Goal: Information Seeking & Learning: Find specific fact

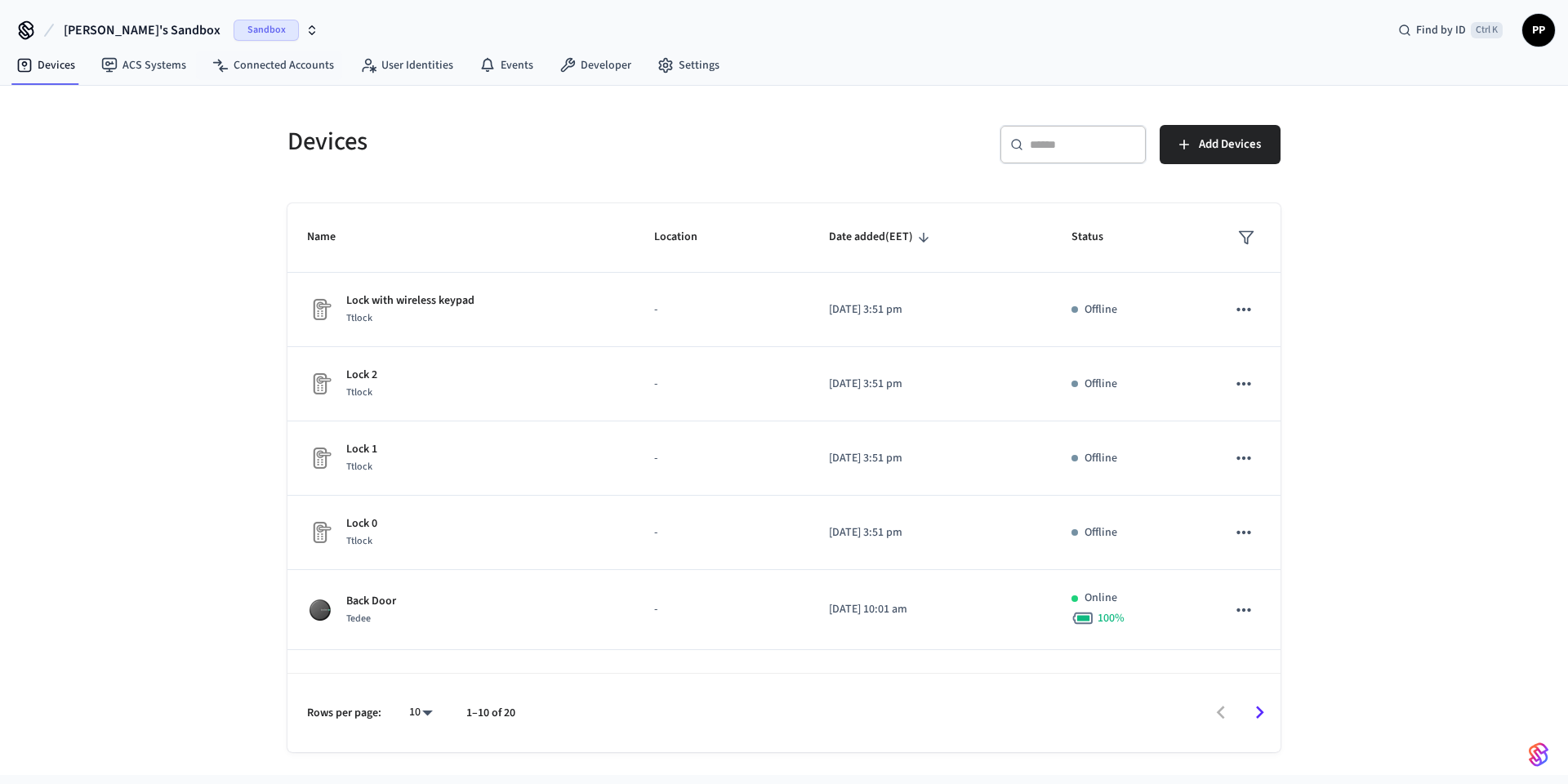
click at [234, 24] on span "Sandbox" at bounding box center [266, 30] width 65 height 21
click at [235, 138] on span "Production" at bounding box center [231, 136] width 65 height 21
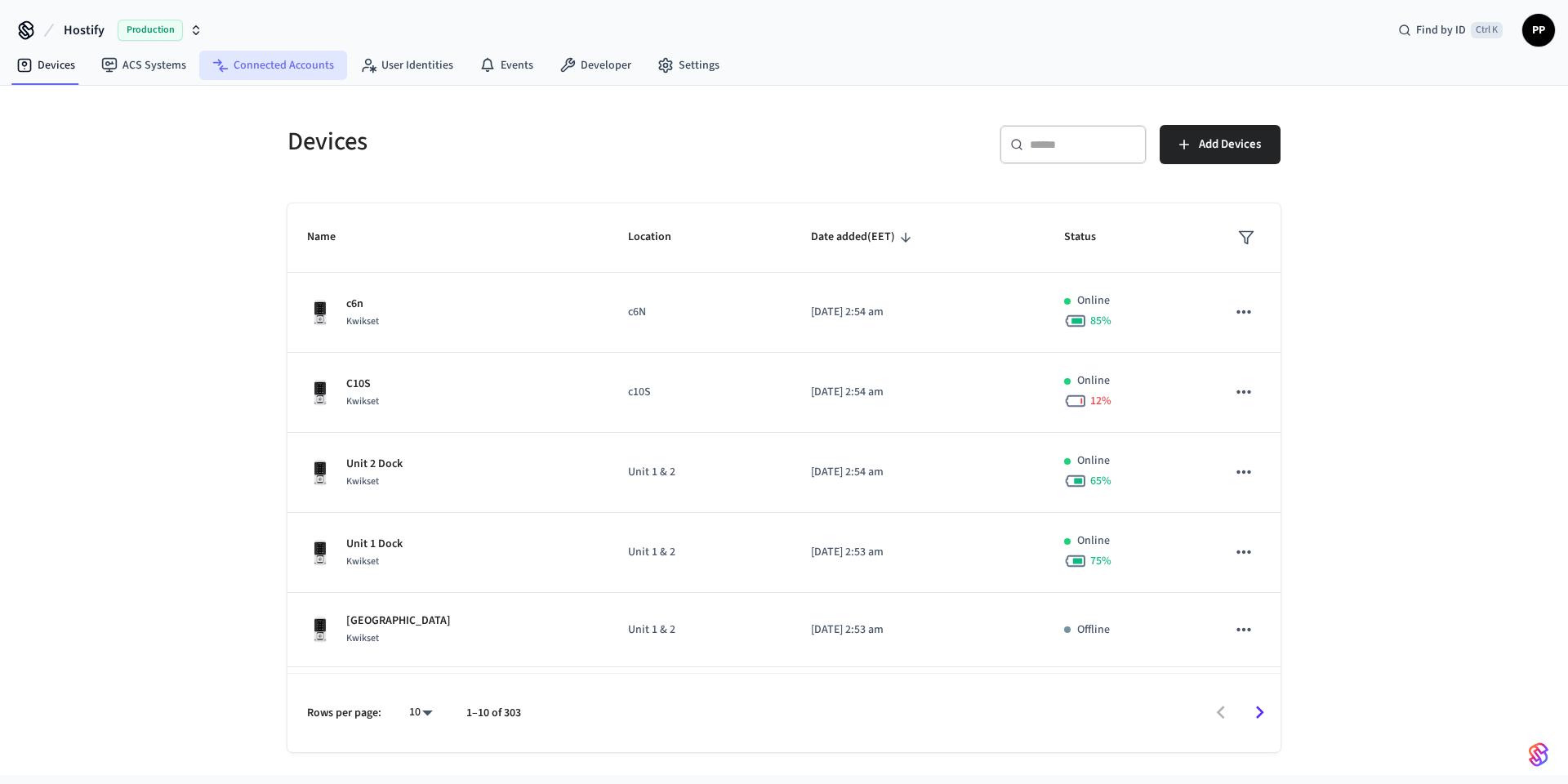
click at [258, 62] on link "Connected Accounts" at bounding box center [274, 65] width 148 height 29
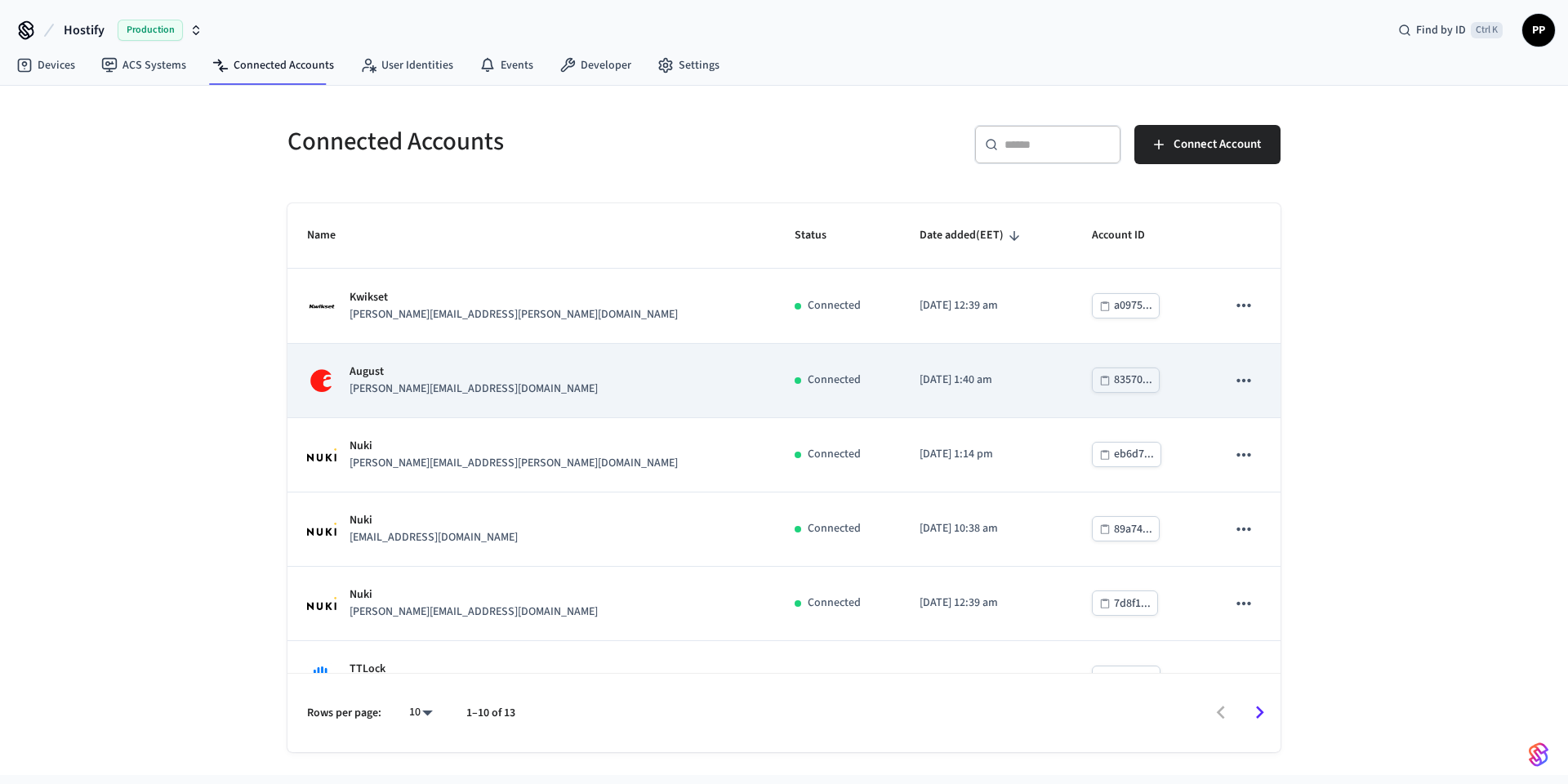
click at [468, 396] on div "August [PERSON_NAME][EMAIL_ADDRESS][DOMAIN_NAME]" at bounding box center [531, 380] width 448 height 34
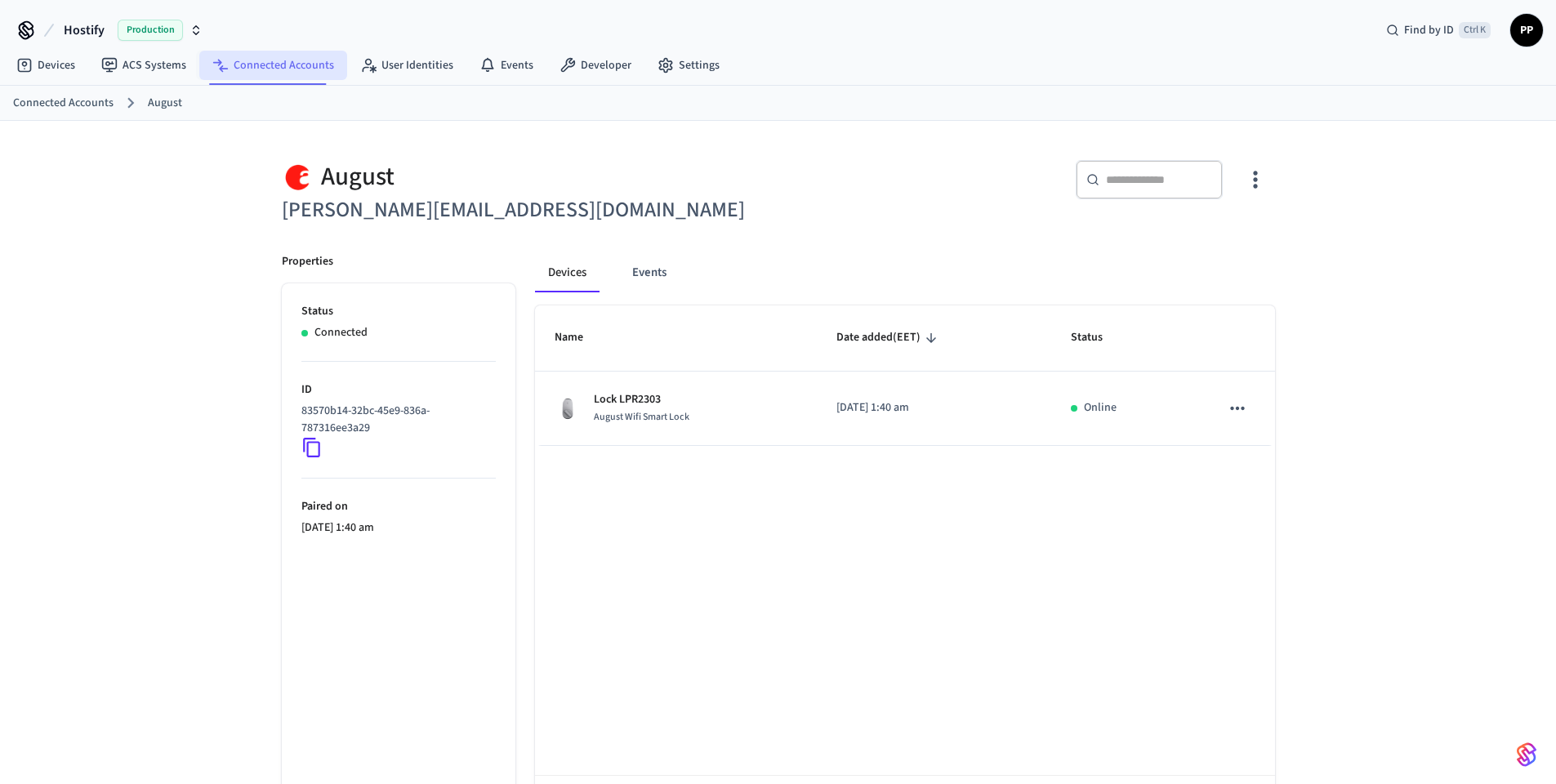
click at [274, 54] on link "Connected Accounts" at bounding box center [274, 65] width 148 height 29
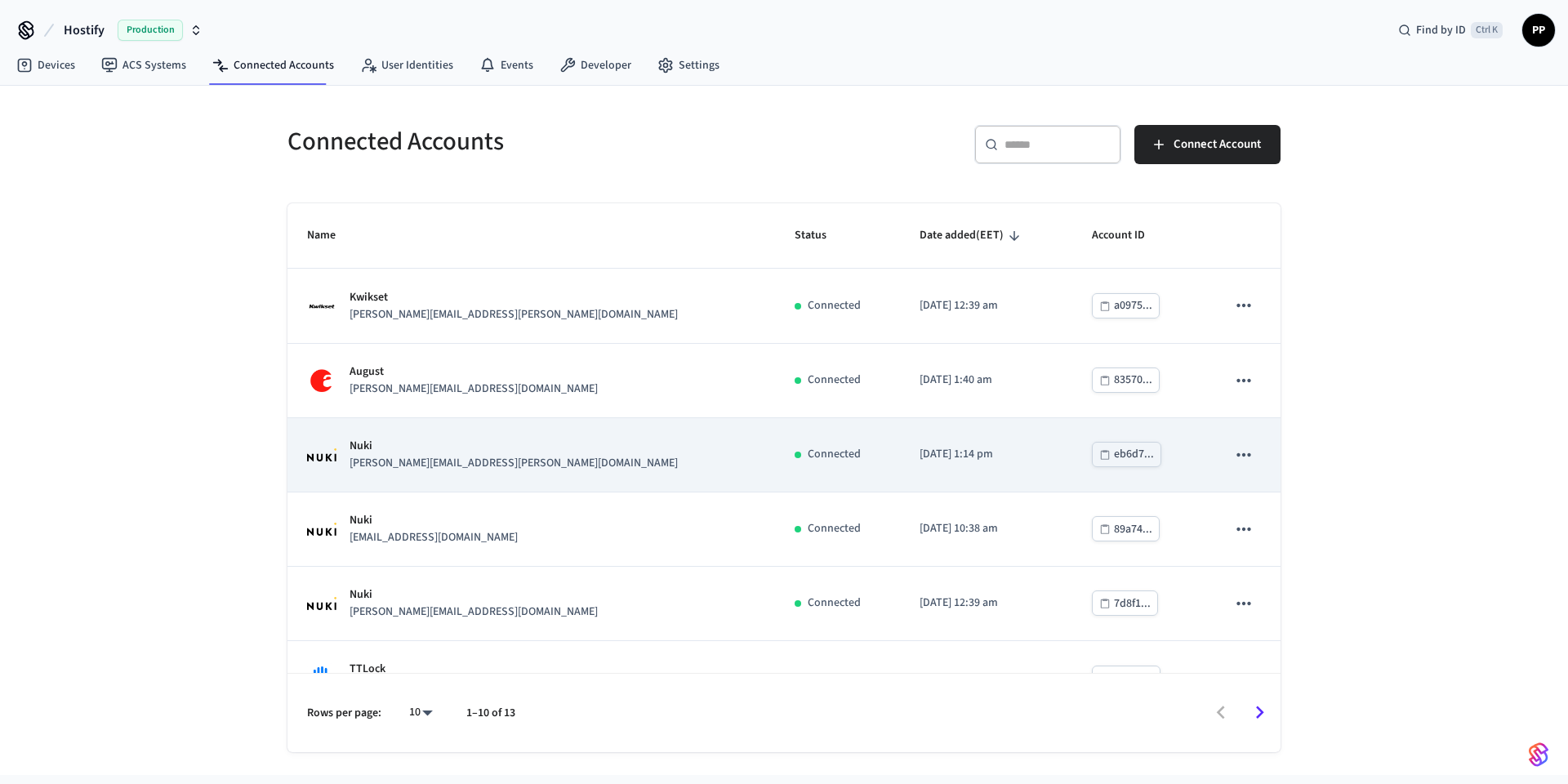
click at [481, 468] on div "[PERSON_NAME] [PERSON_NAME][EMAIL_ADDRESS][PERSON_NAME][DOMAIN_NAME]" at bounding box center [531, 454] width 448 height 34
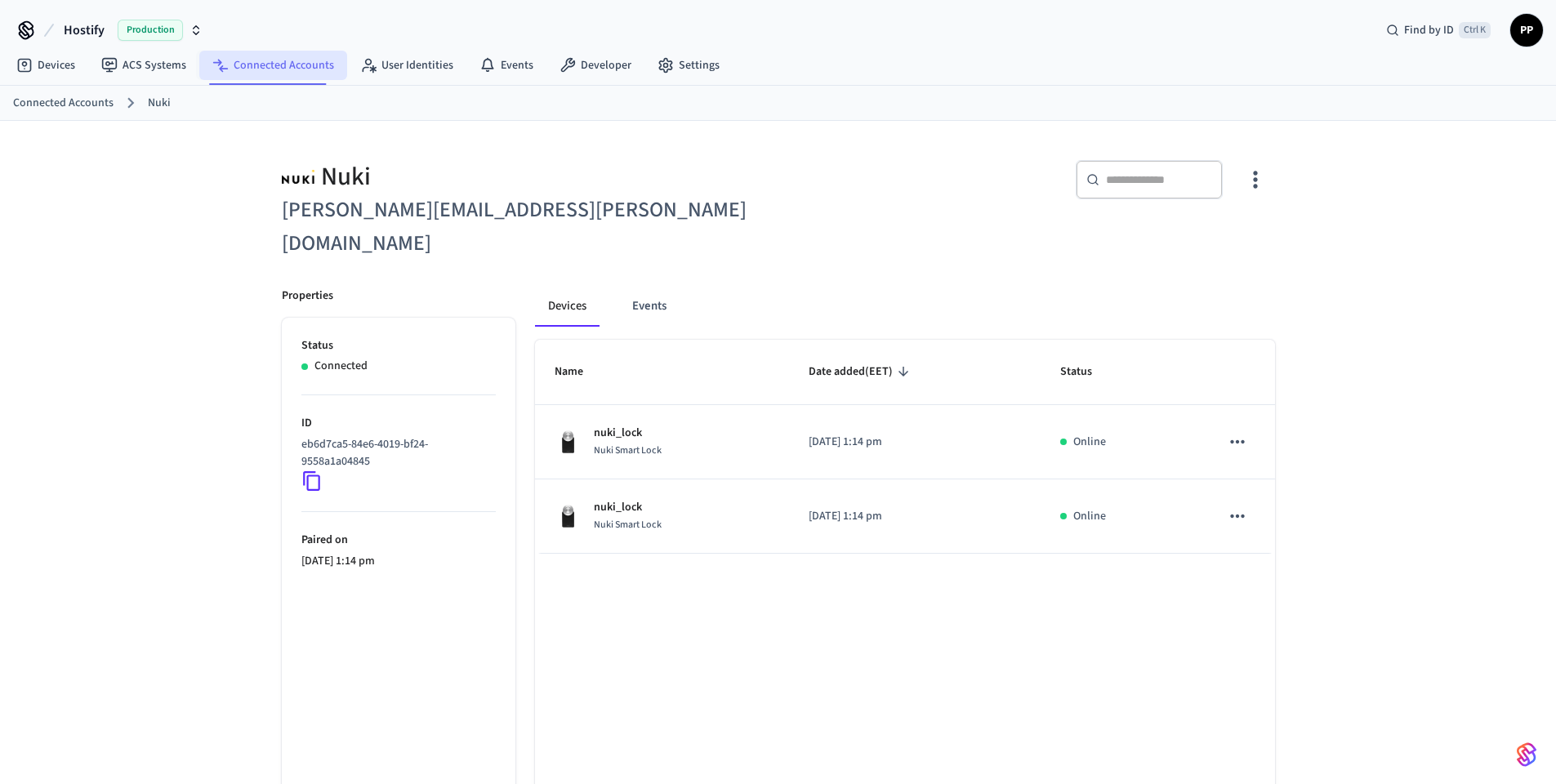
click at [269, 63] on link "Connected Accounts" at bounding box center [274, 65] width 148 height 29
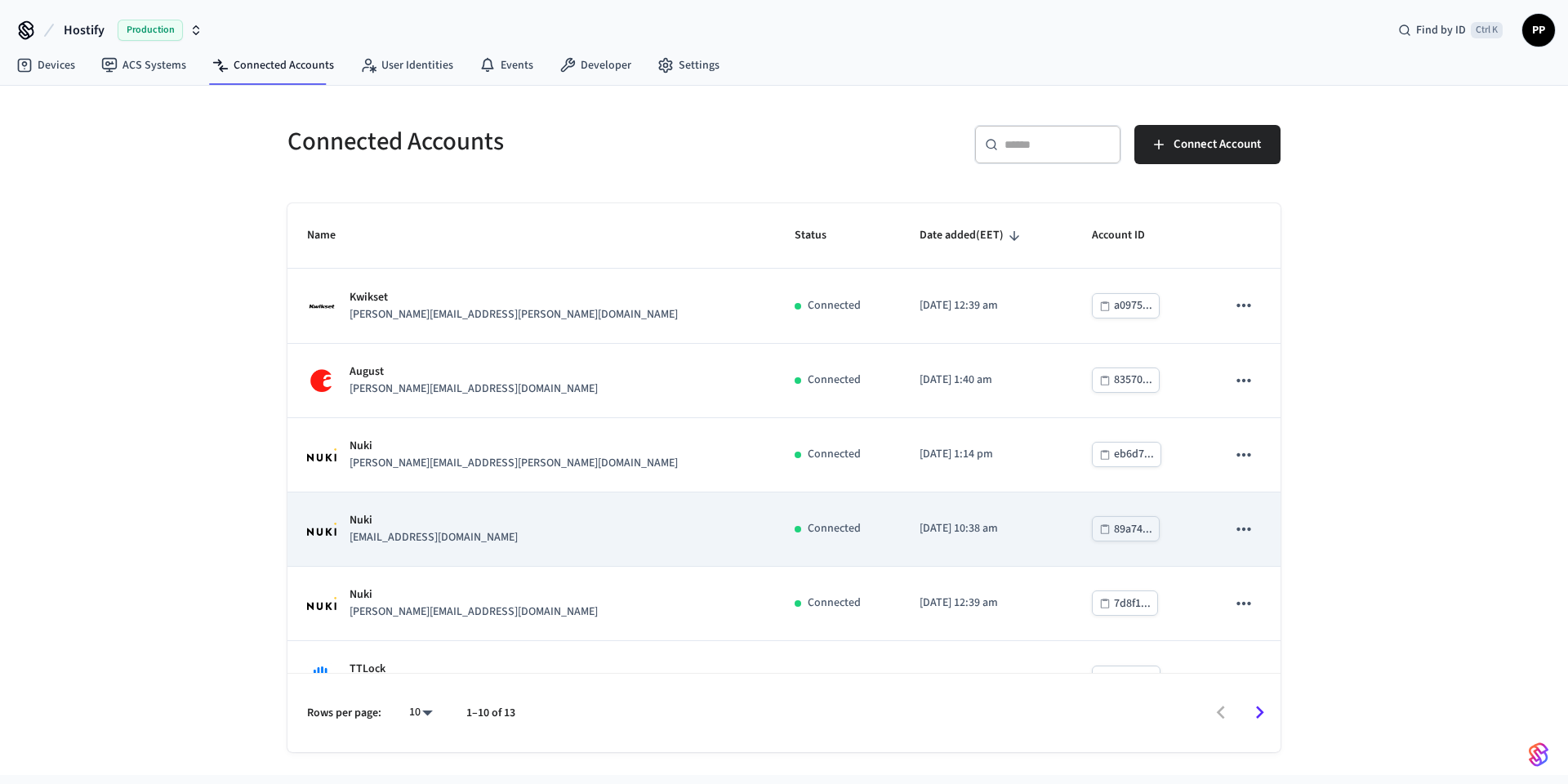
click at [456, 543] on p "[EMAIL_ADDRESS][DOMAIN_NAME]" at bounding box center [433, 537] width 168 height 17
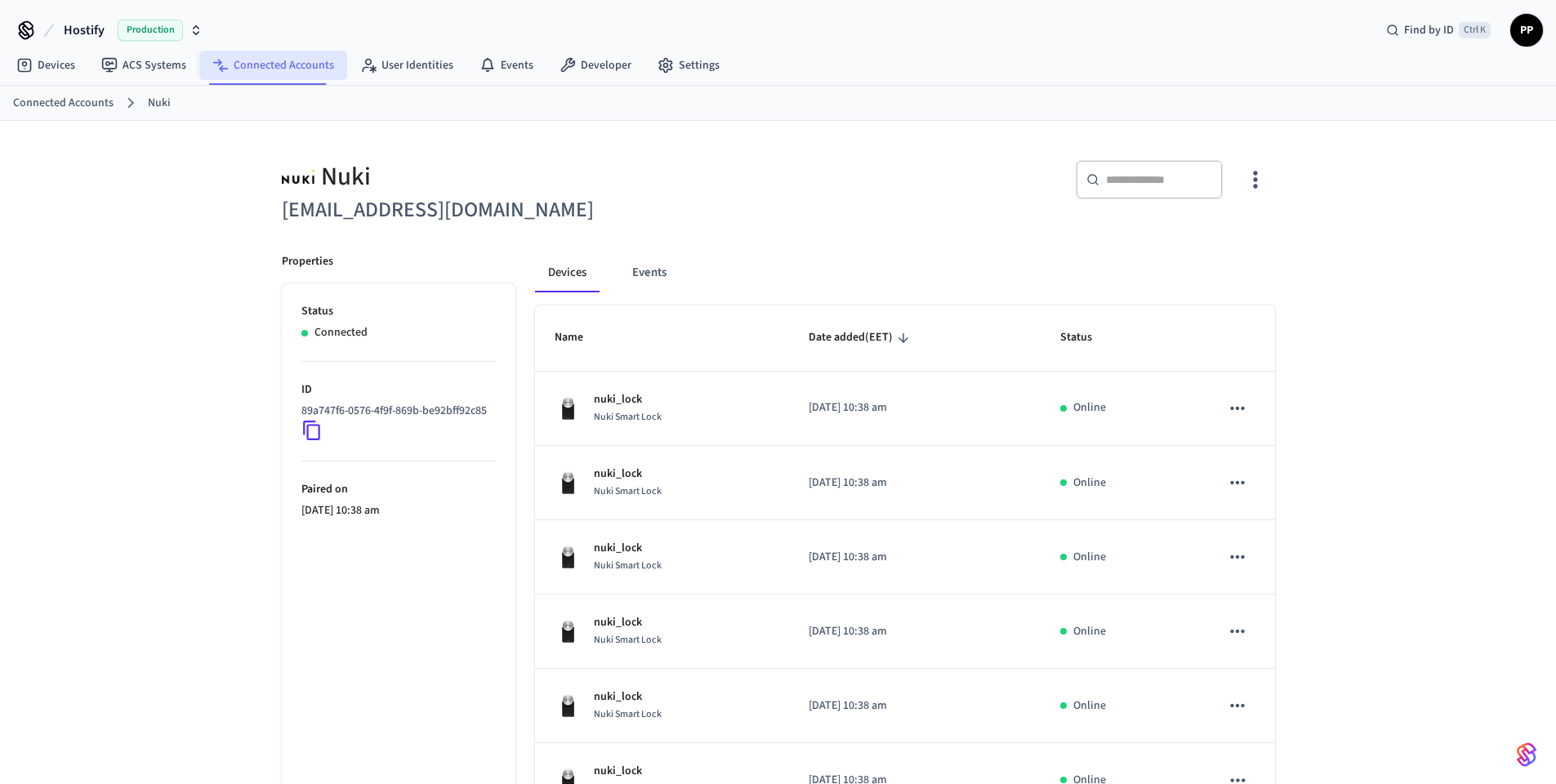
click at [258, 66] on link "Connected Accounts" at bounding box center [274, 65] width 148 height 29
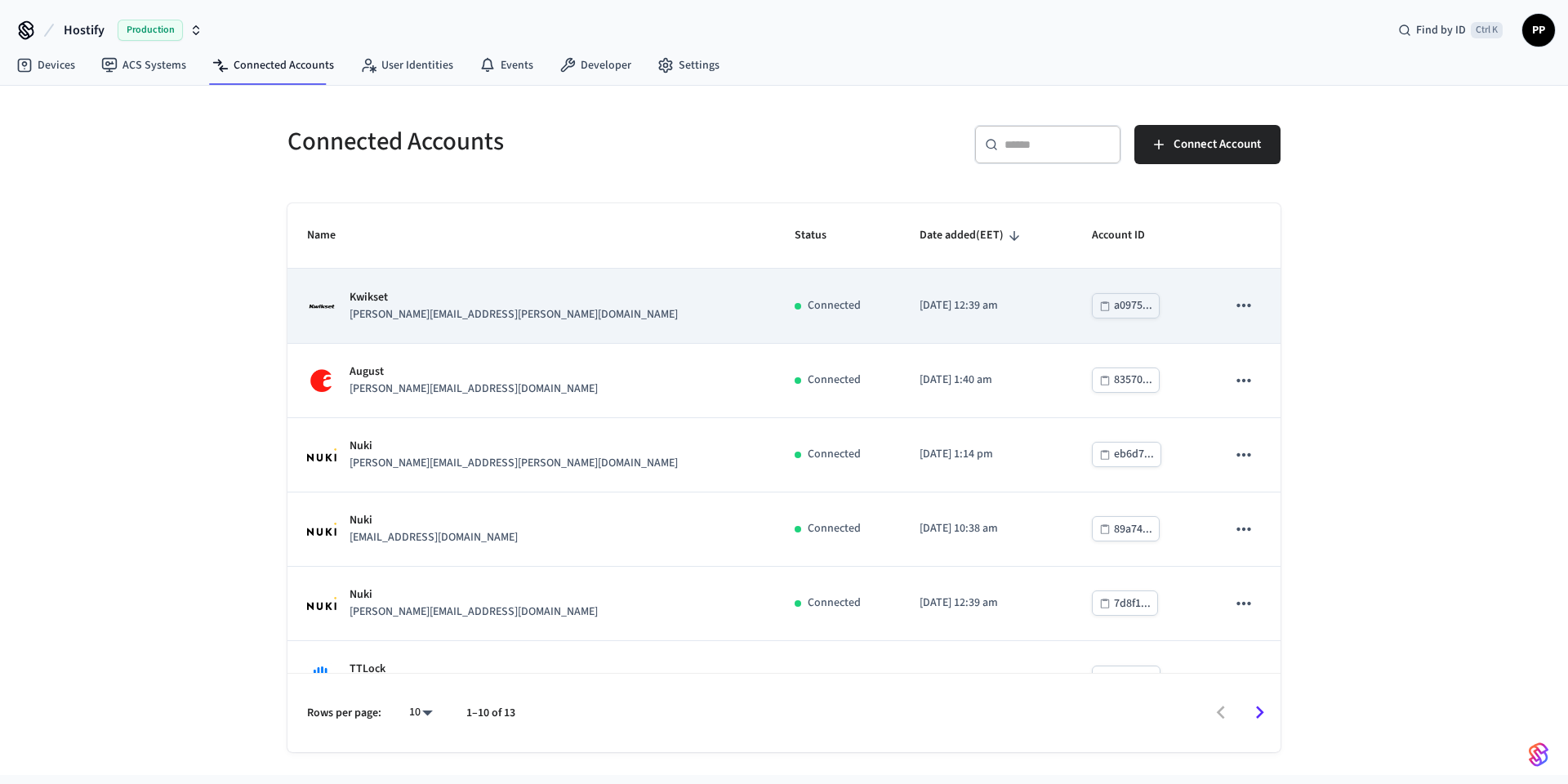
click at [424, 305] on p "Kwikset" at bounding box center [513, 297] width 328 height 17
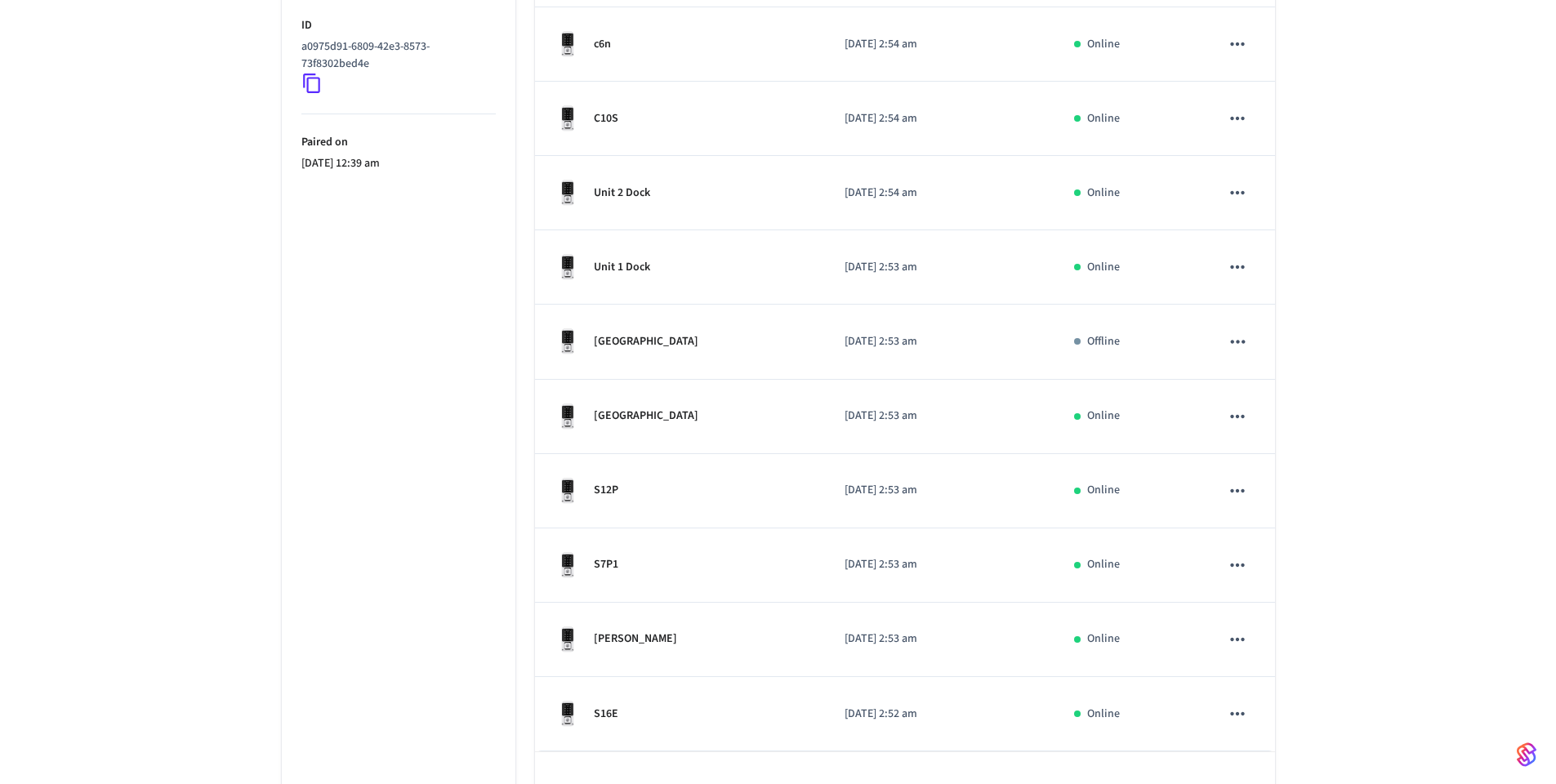
scroll to position [411, 0]
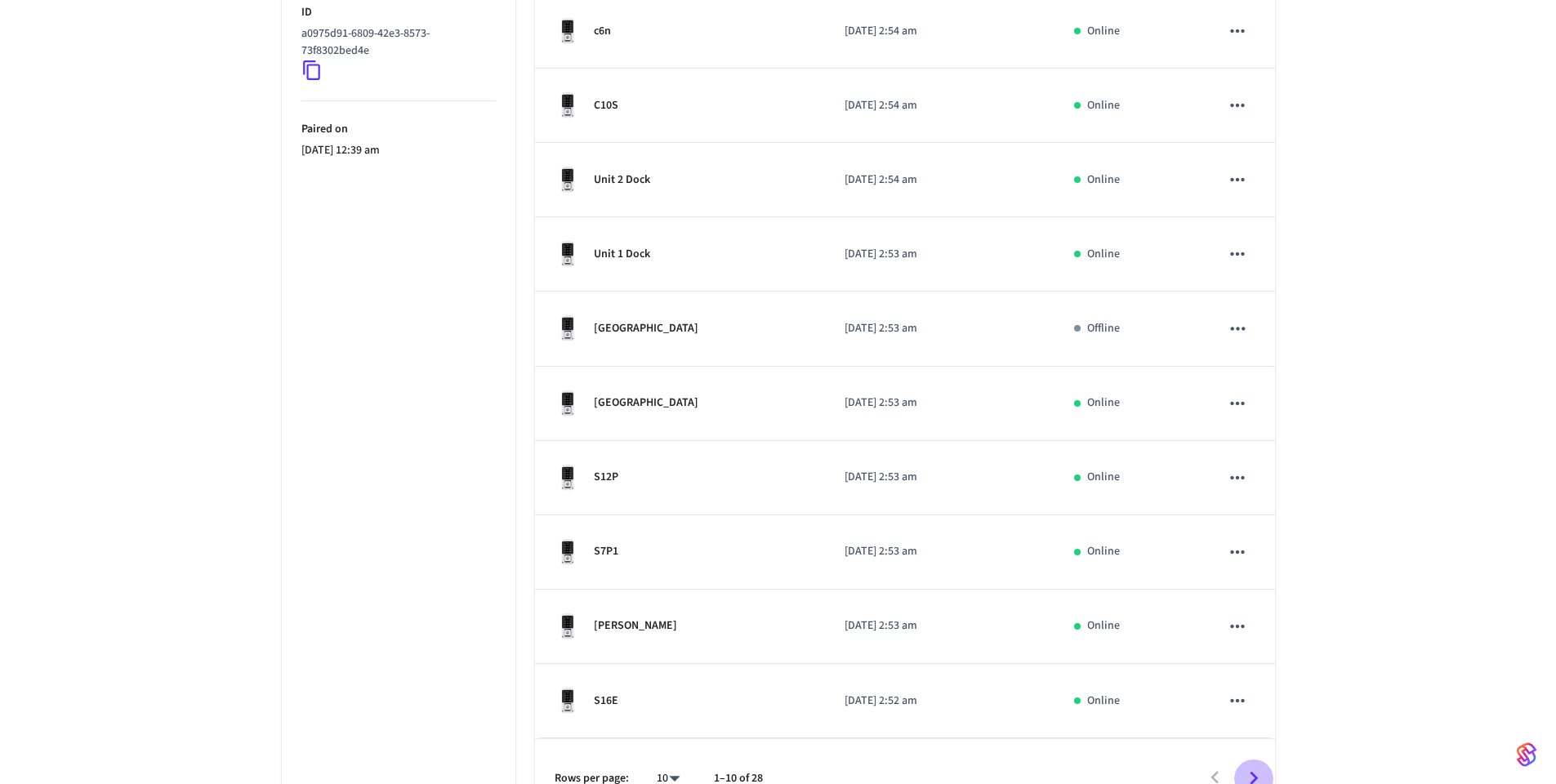
click at [1252, 772] on icon "Go to next page" at bounding box center [1253, 778] width 8 height 13
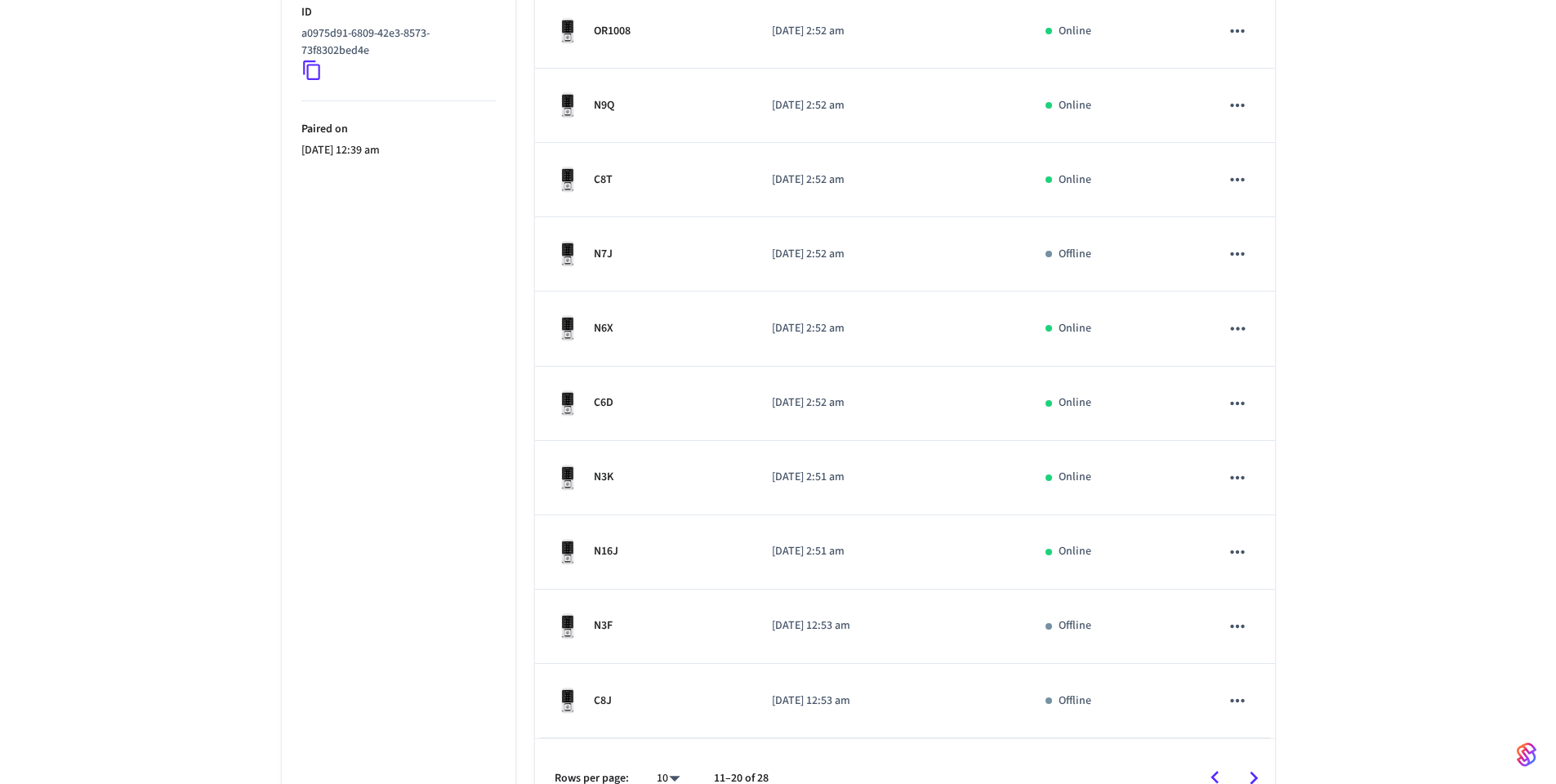
click at [1252, 772] on icon "Go to next page" at bounding box center [1253, 778] width 8 height 13
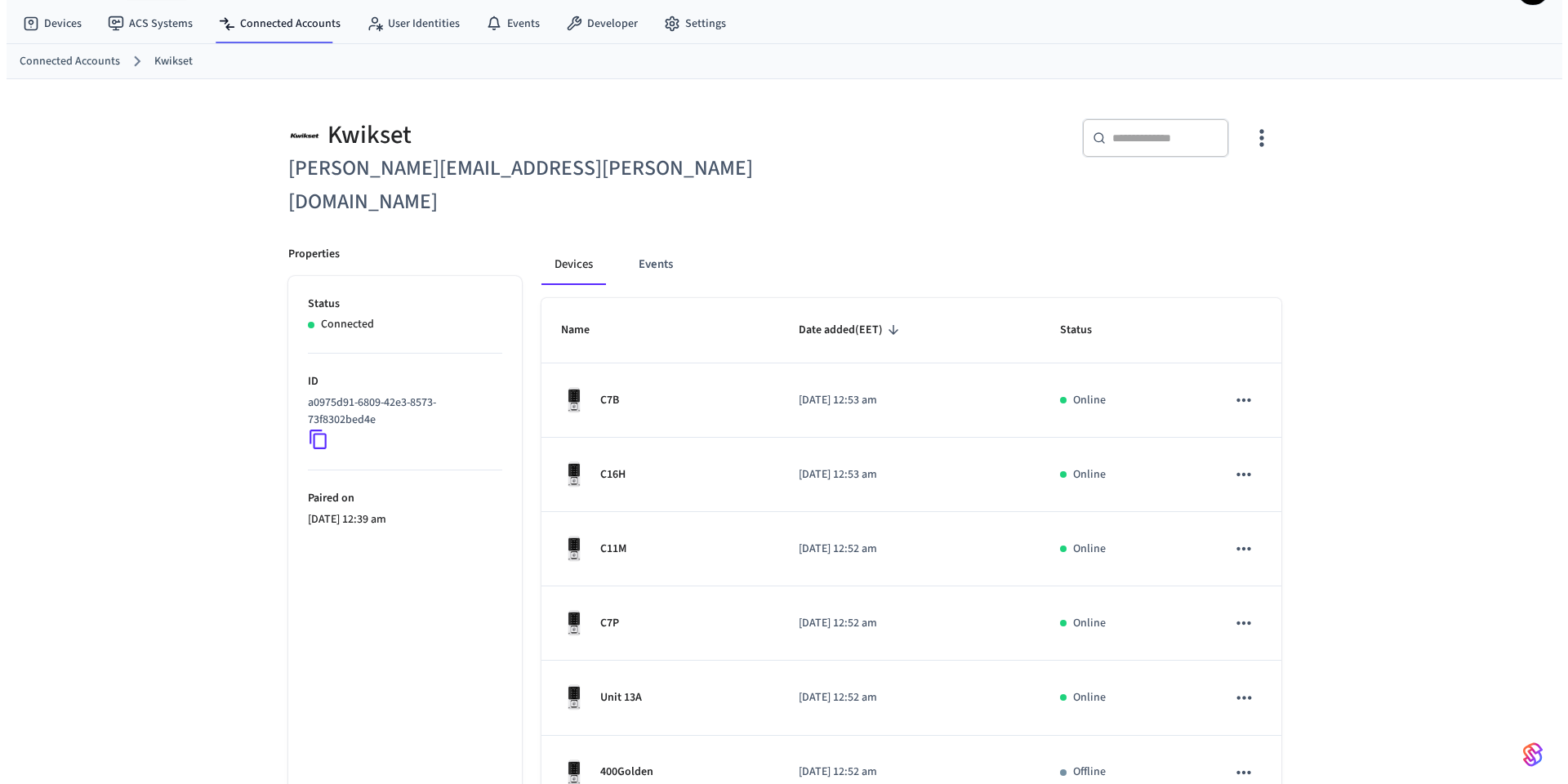
scroll to position [0, 0]
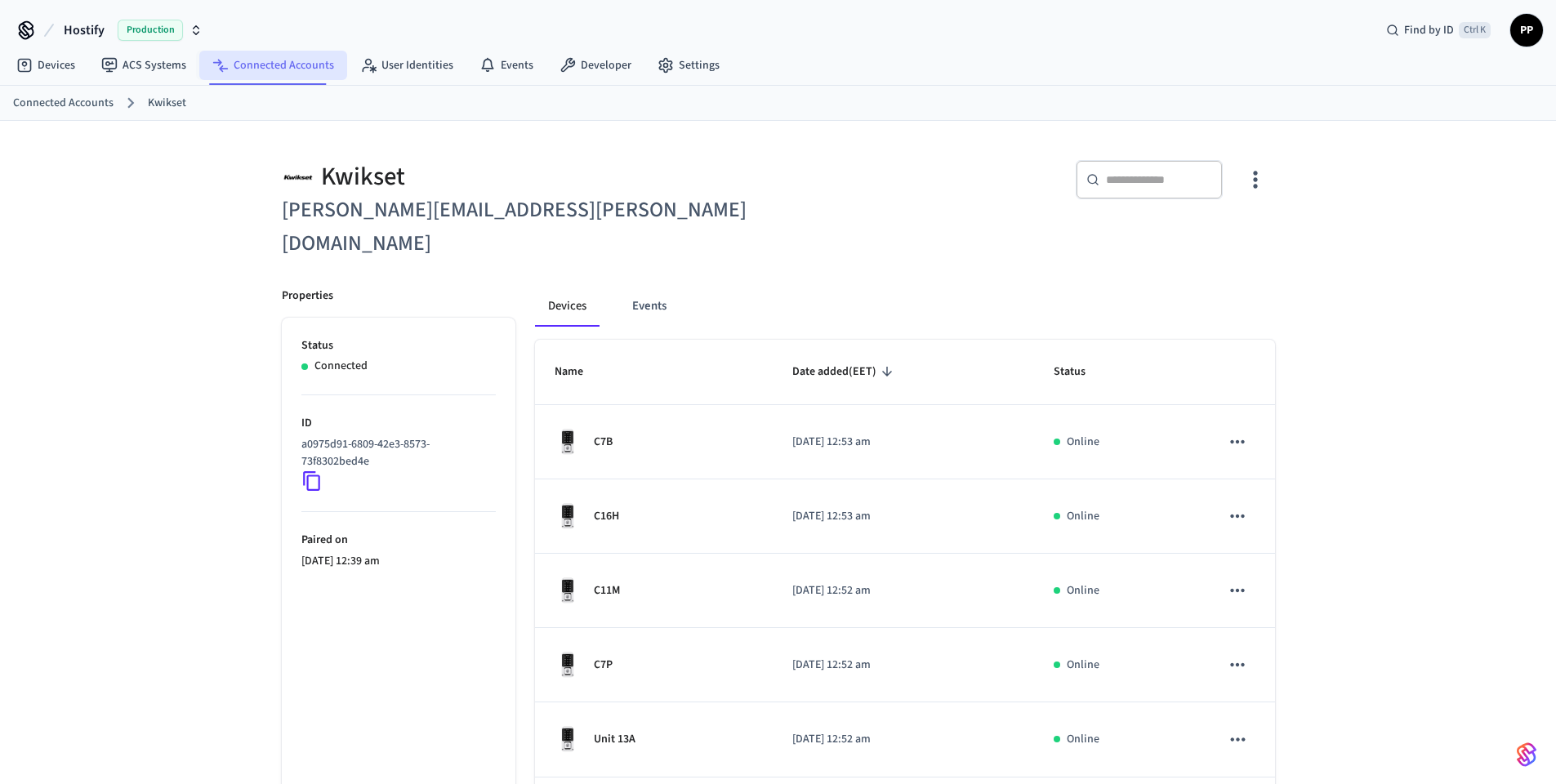
click at [300, 75] on link "Connected Accounts" at bounding box center [274, 65] width 148 height 29
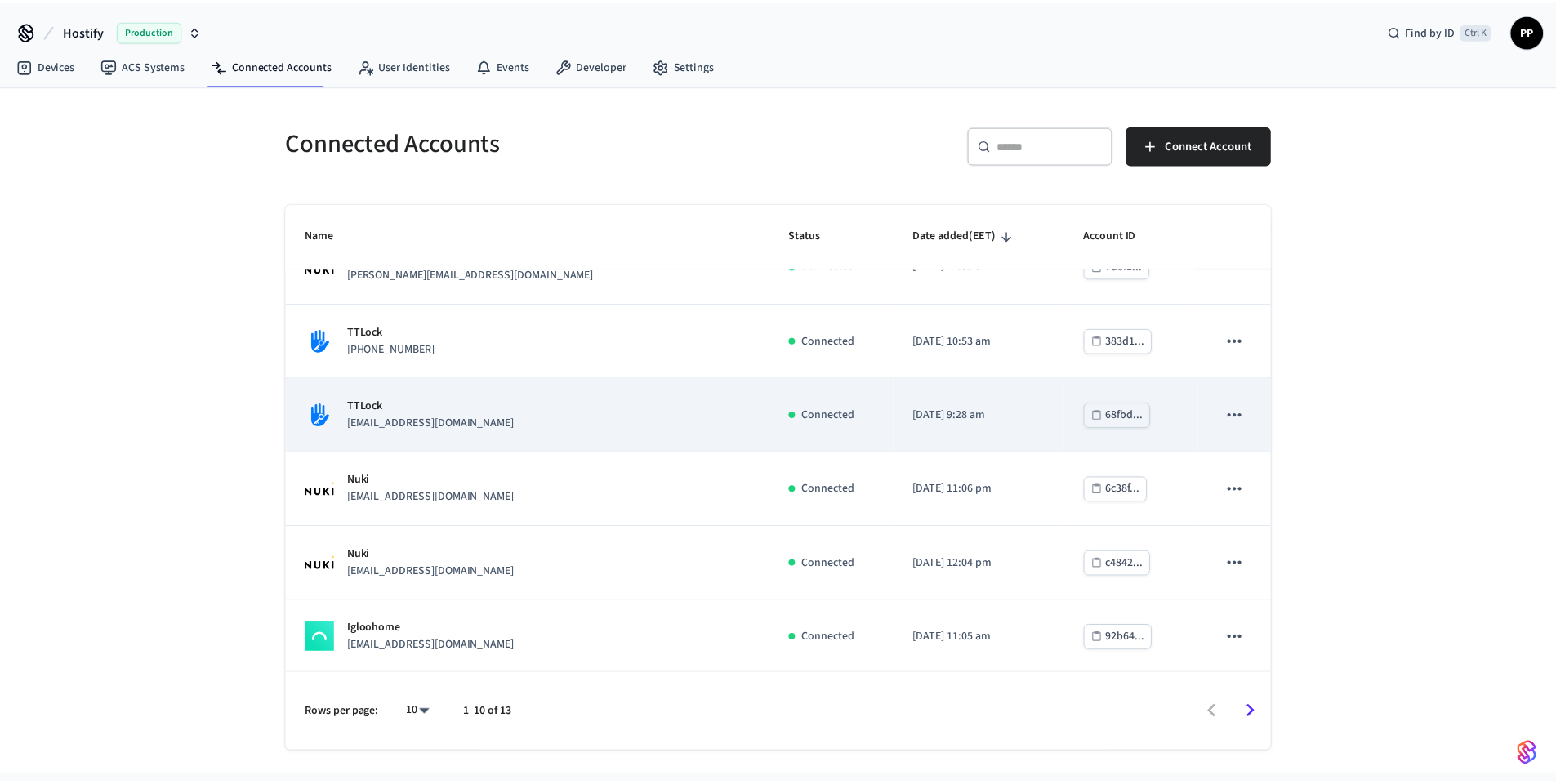
scroll to position [340, 0]
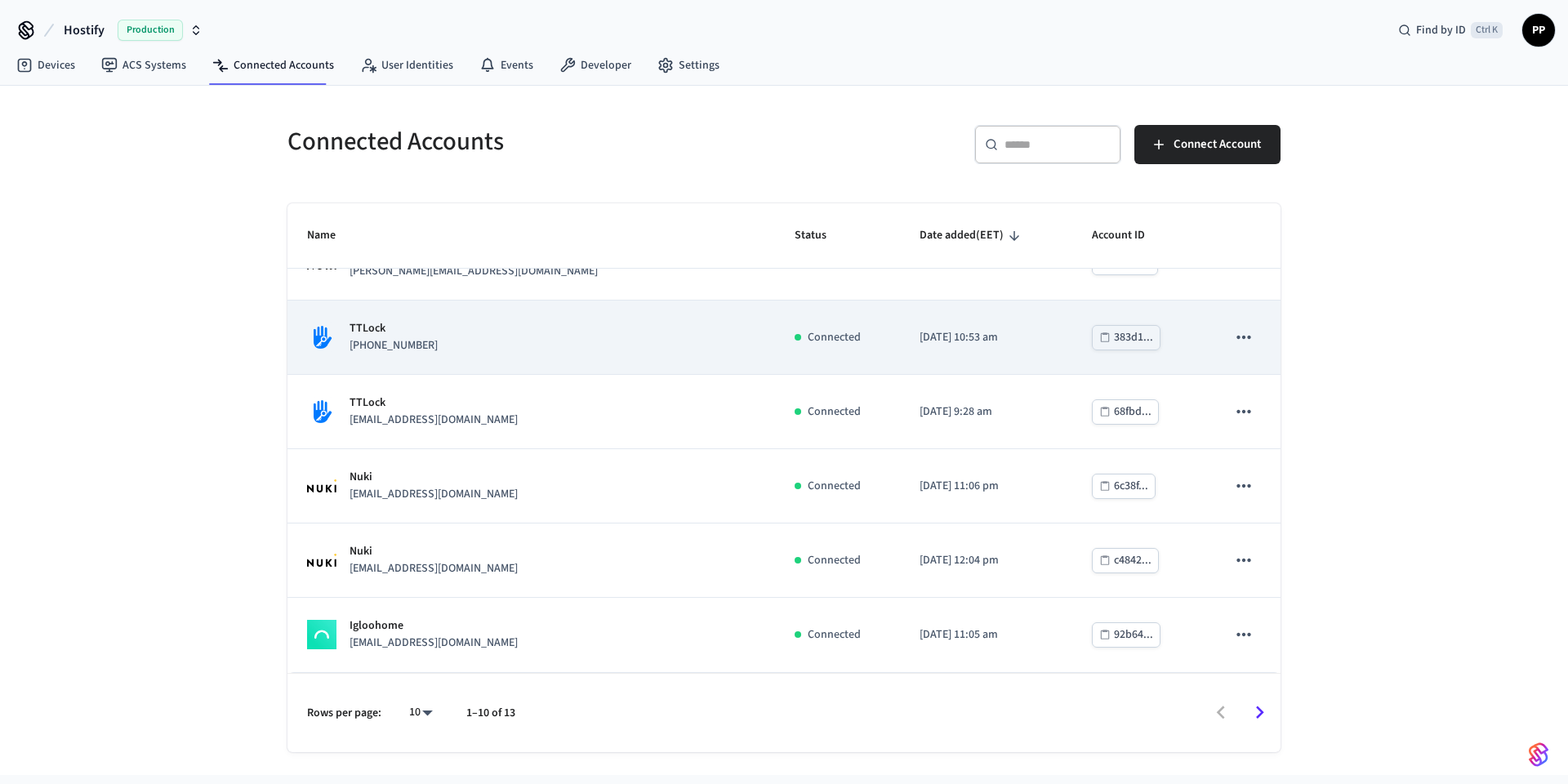
click at [435, 352] on div "TTLock [PHONE_NUMBER]" at bounding box center [531, 337] width 448 height 34
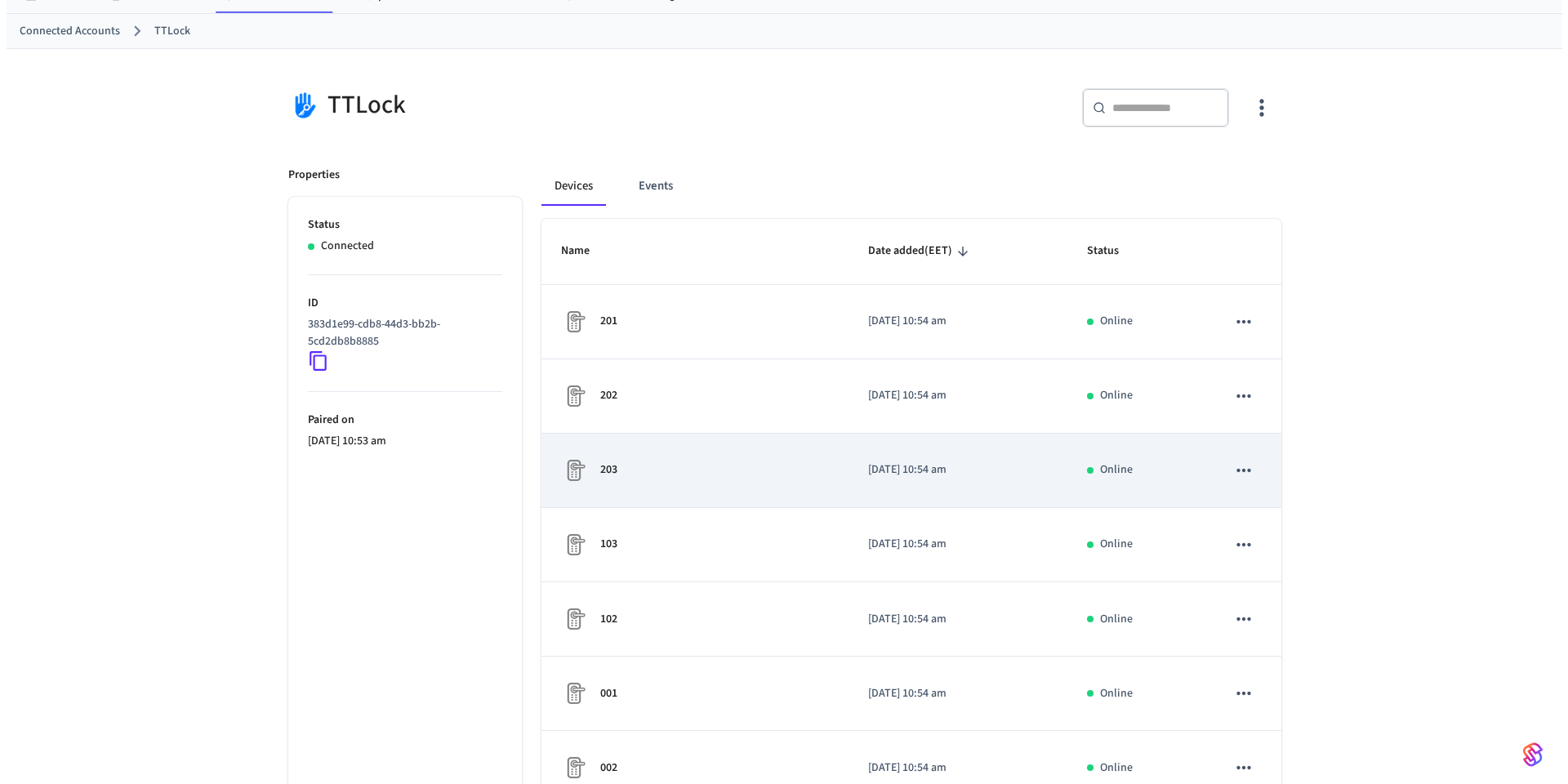
scroll to position [396, 0]
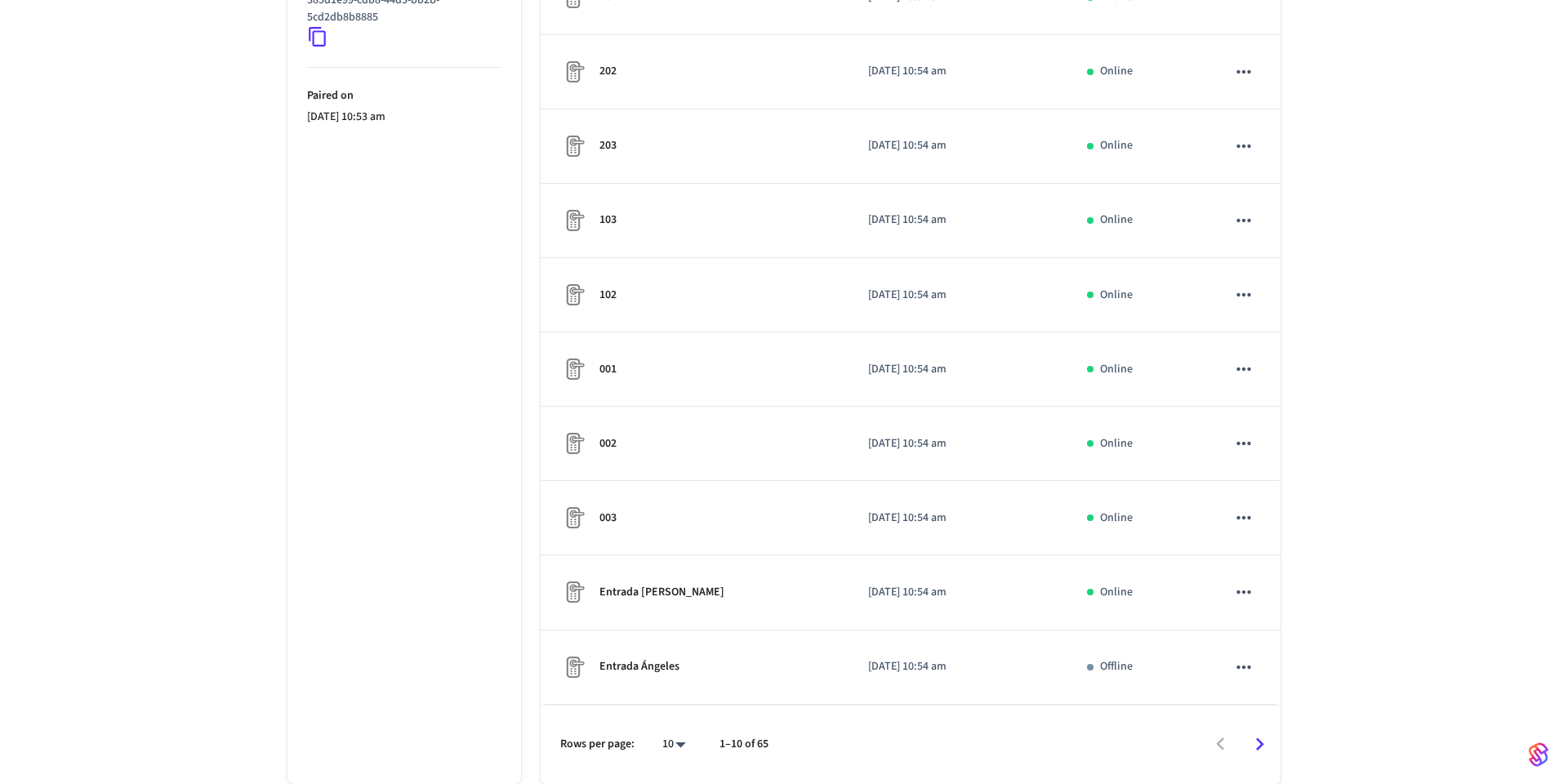
click at [671, 748] on body "Hostify Production Find by ID Ctrl K PP Devices ACS Systems Connected Accounts …" at bounding box center [784, 194] width 1568 height 1180
click at [661, 735] on li "All" at bounding box center [661, 736] width 44 height 44
type input "**"
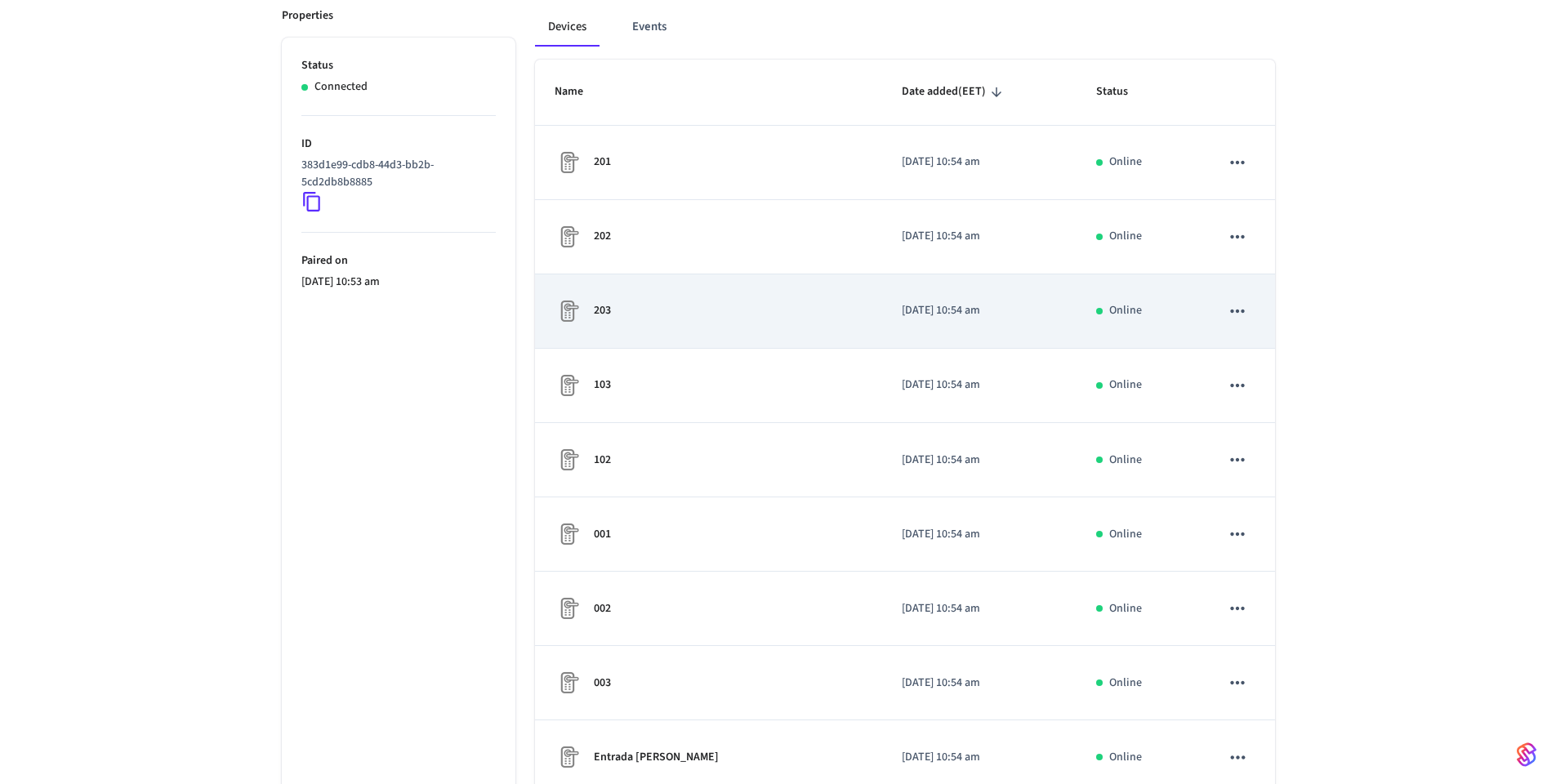
scroll to position [196, 0]
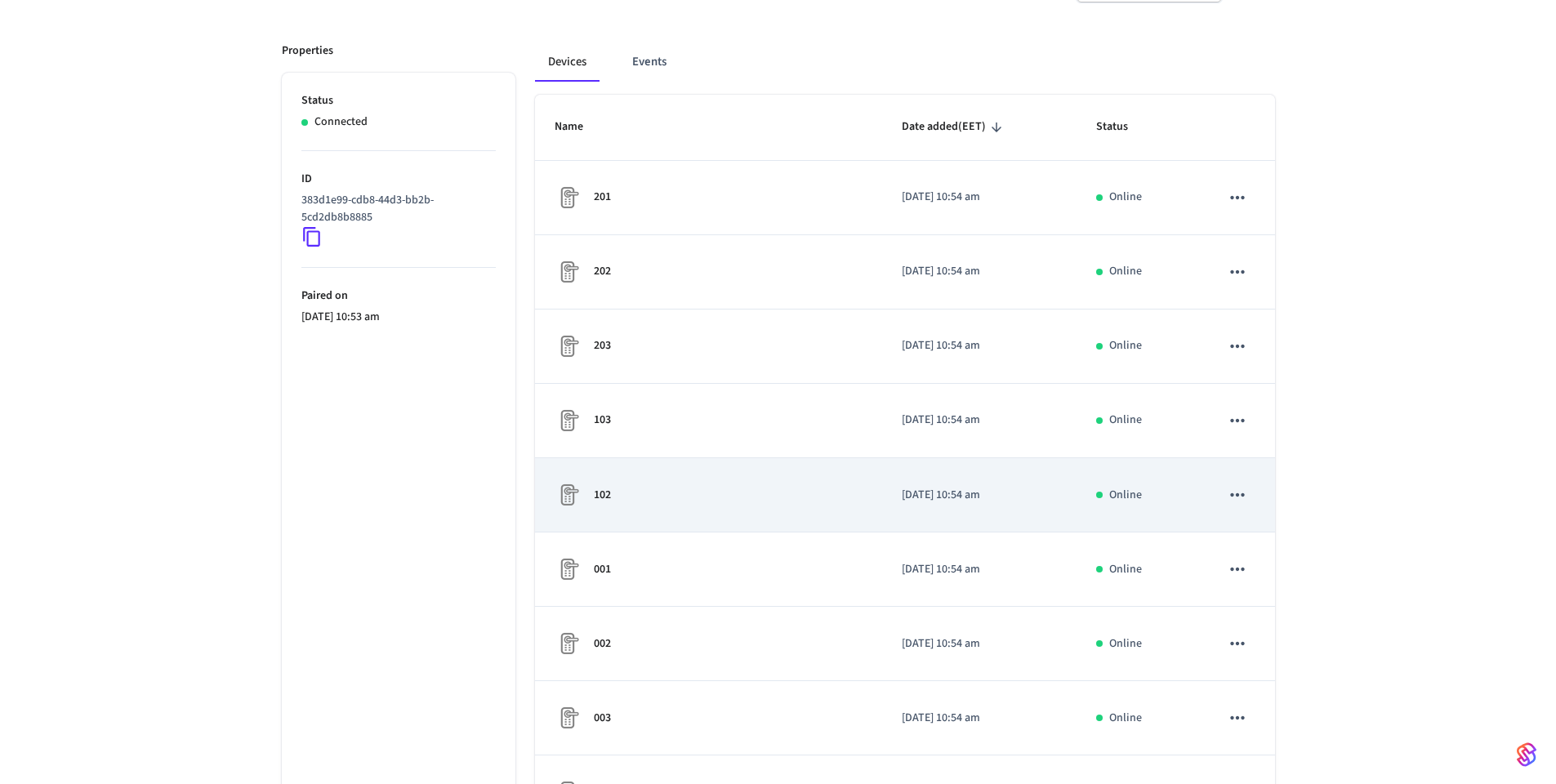
click at [725, 499] on div "102" at bounding box center [708, 494] width 307 height 26
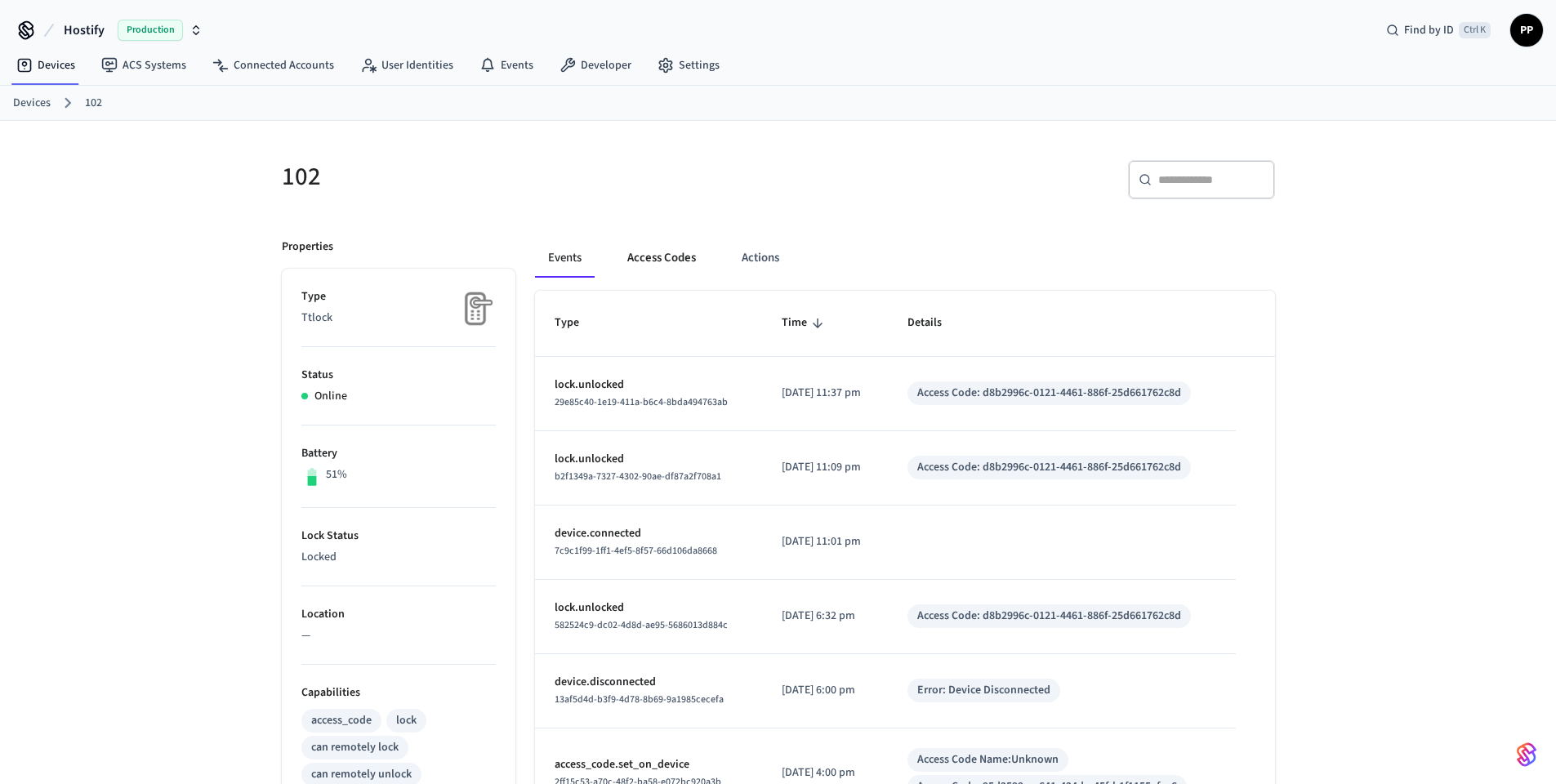
click at [663, 265] on button "Access Codes" at bounding box center [661, 258] width 94 height 39
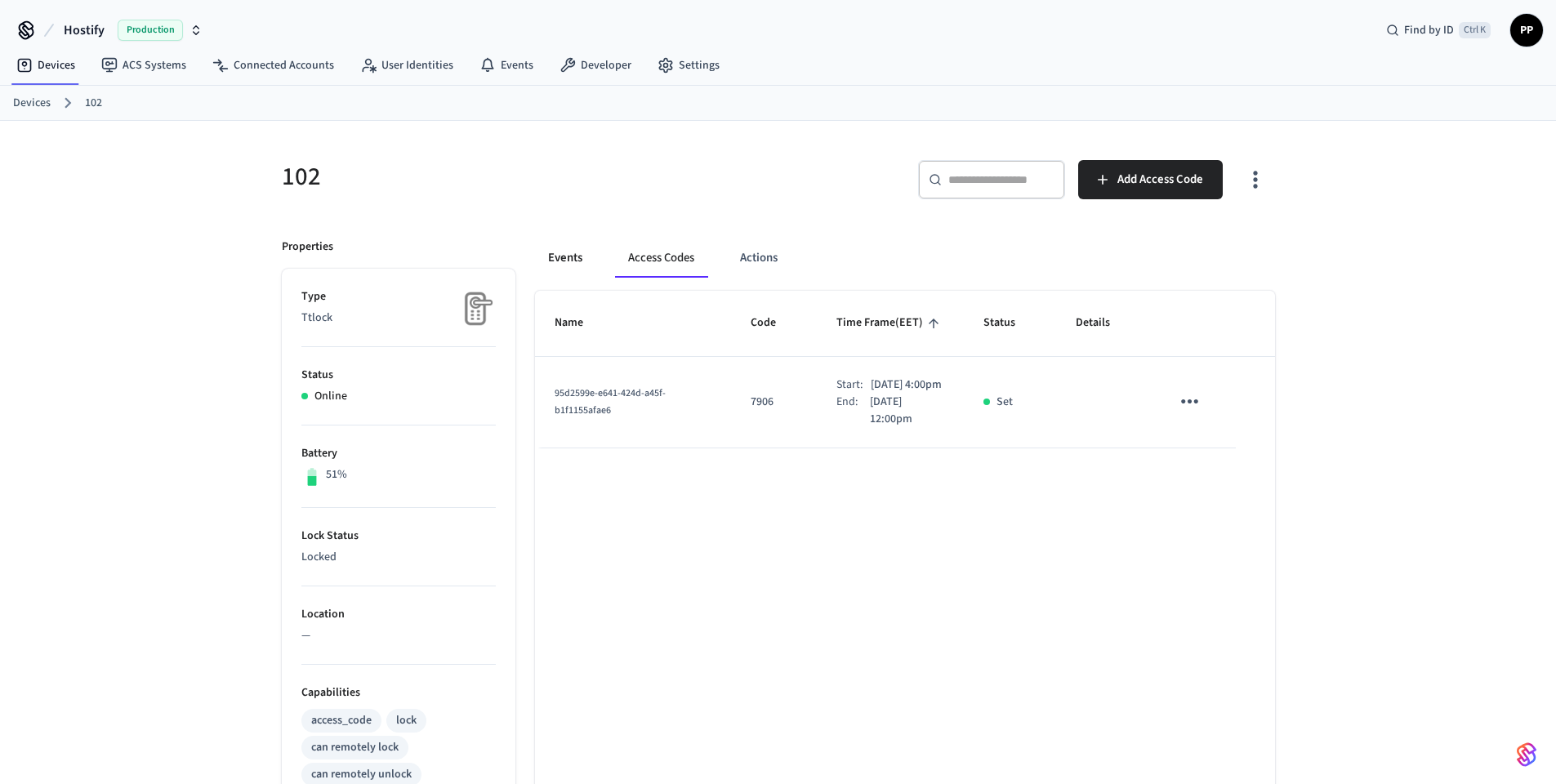
click at [567, 260] on button "Events" at bounding box center [565, 258] width 61 height 39
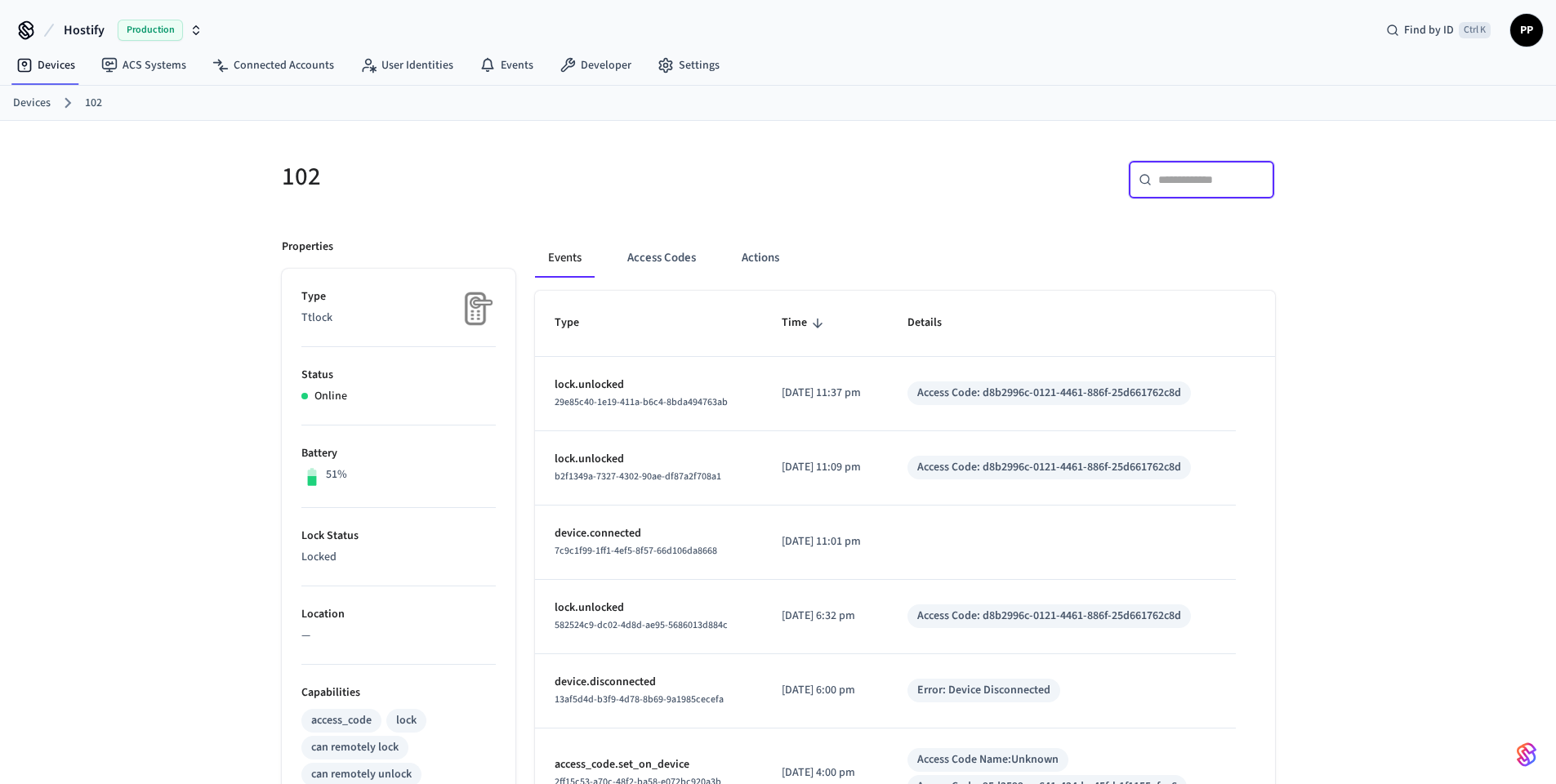
click at [1179, 179] on input "text" at bounding box center [1210, 179] width 106 height 16
paste input "**********"
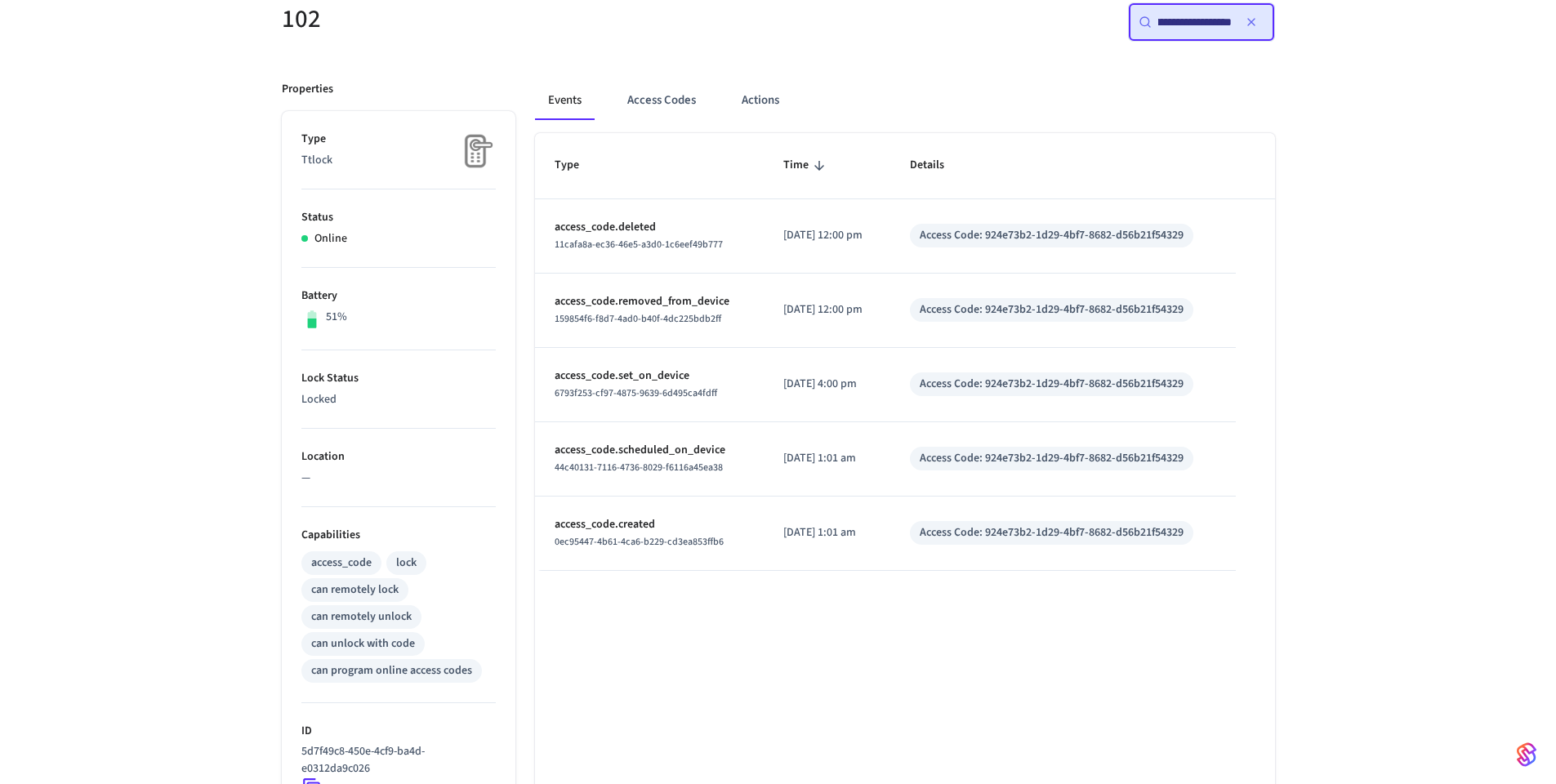
scroll to position [98, 0]
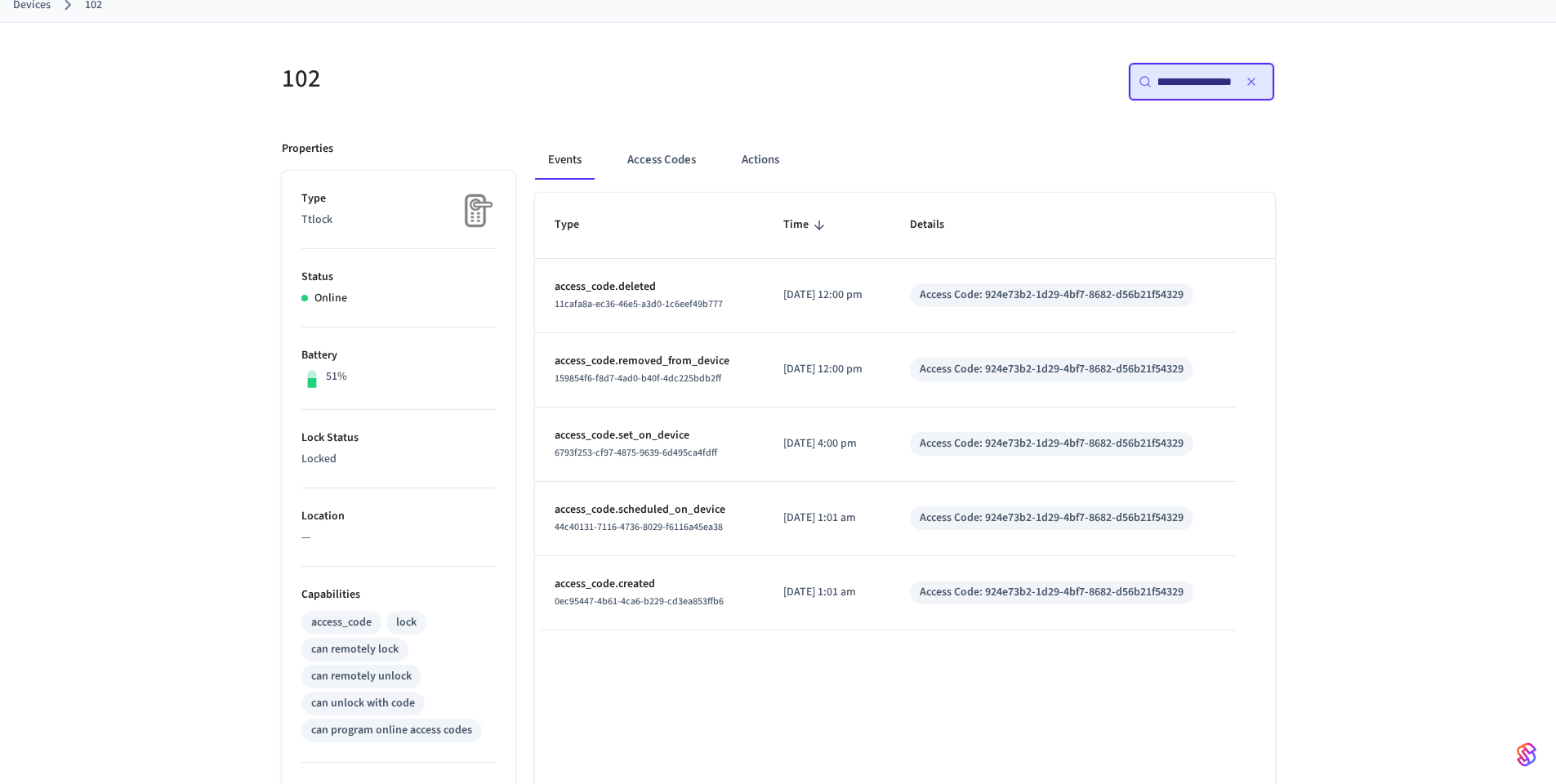
type input "**********"
drag, startPoint x: 698, startPoint y: 434, endPoint x: 546, endPoint y: 426, distance: 152.2
click at [546, 426] on td "access_code.set_on_device 6793f253-cf97-4875-9639-6d495ca4fdff" at bounding box center [649, 444] width 229 height 74
click at [1384, 444] on div "**********" at bounding box center [778, 633] width 1556 height 1220
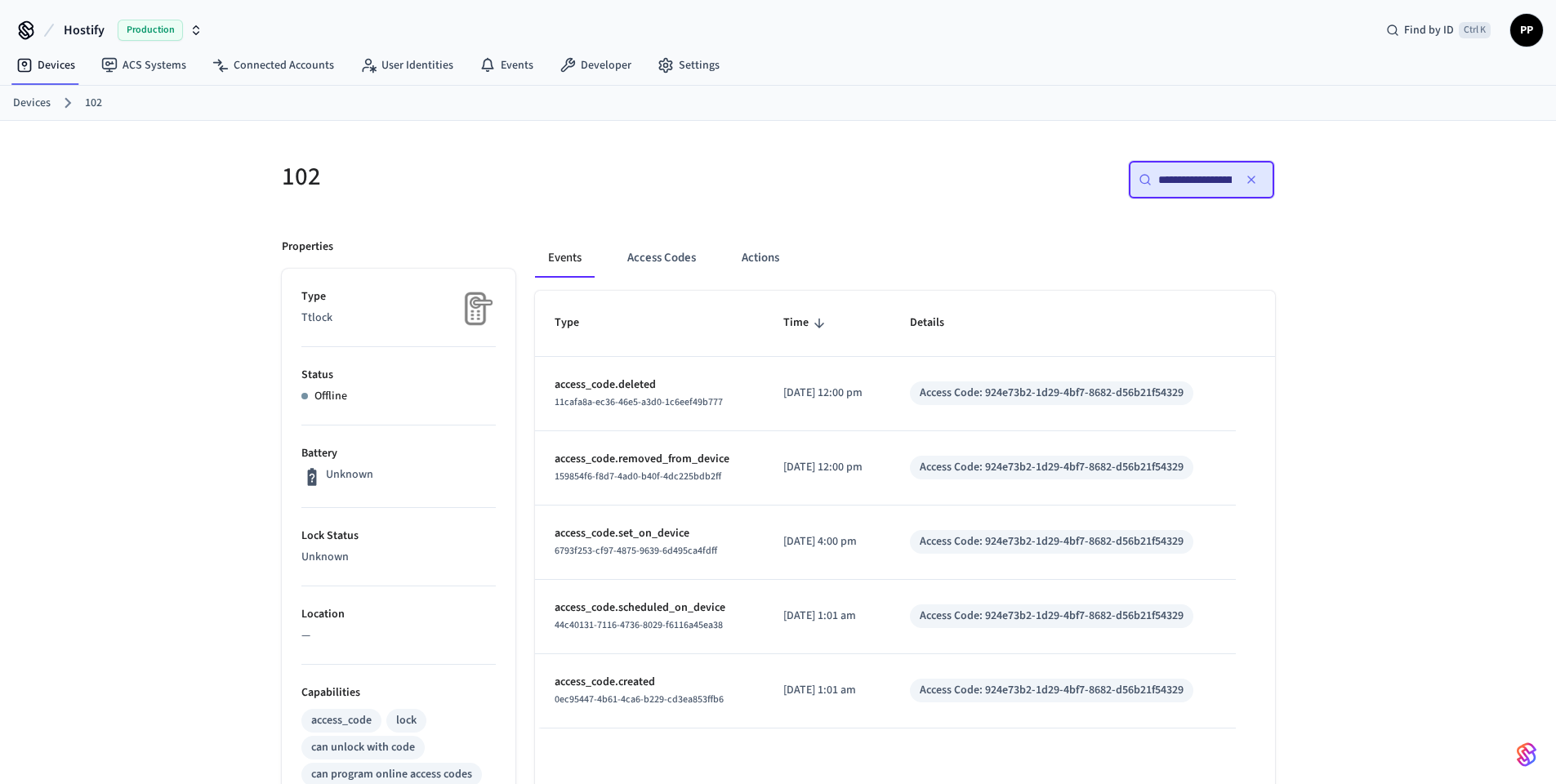
click at [97, 101] on link "102" at bounding box center [93, 102] width 17 height 17
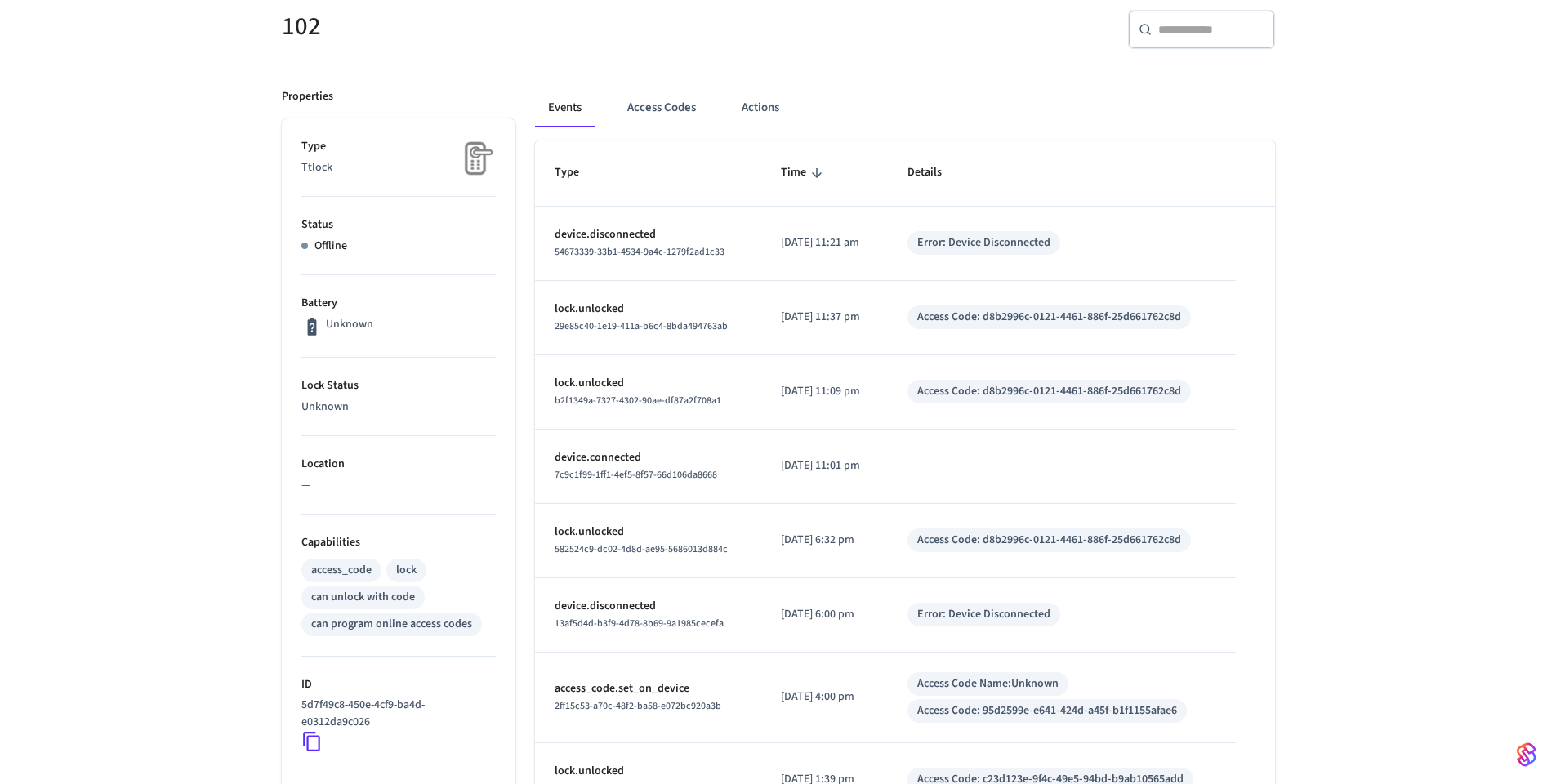
scroll to position [98, 0]
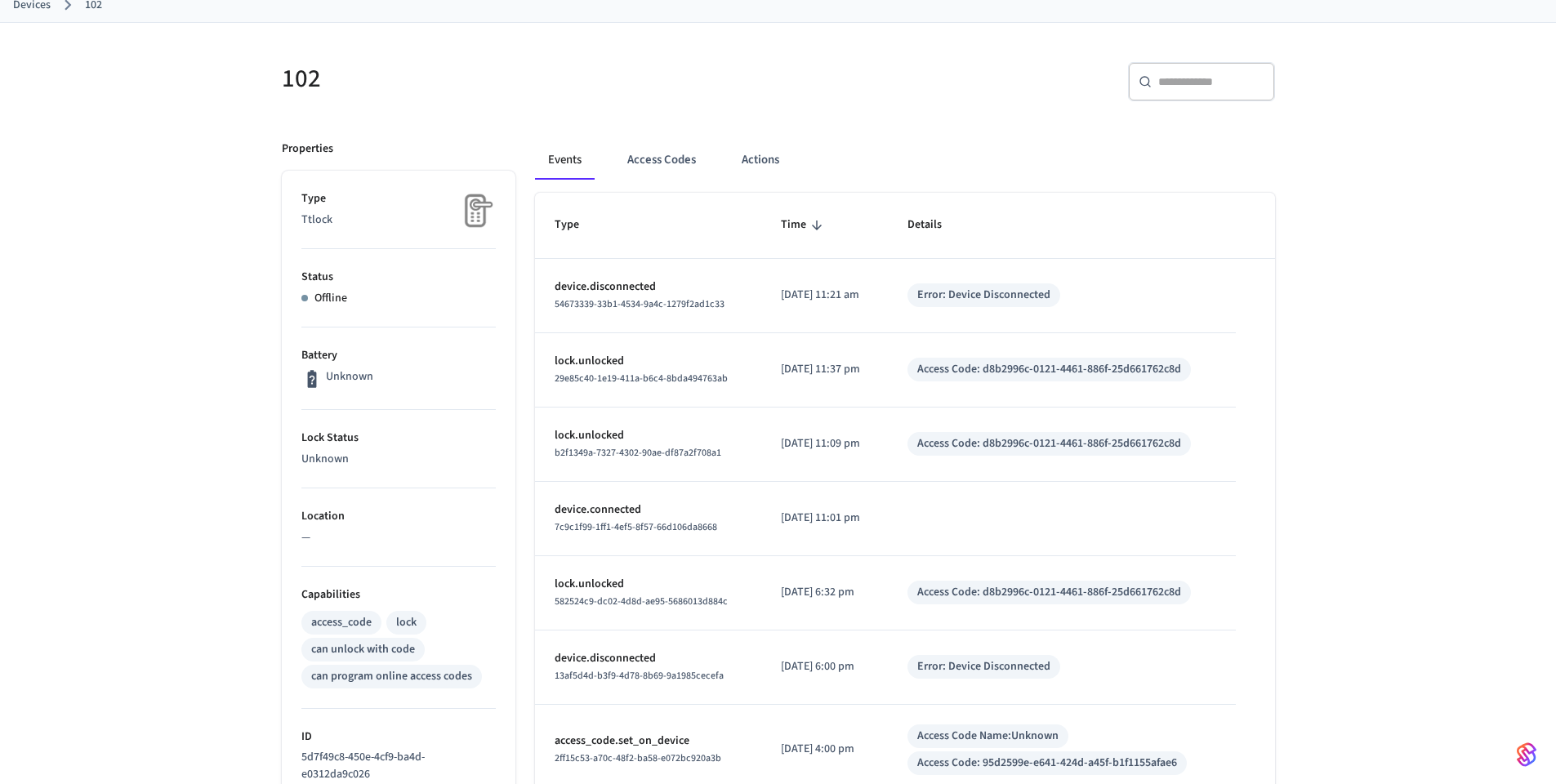
click at [936, 121] on div "Events Access Codes Actions Type Time Details device.disconnected 54673339-33b1…" at bounding box center [895, 638] width 759 height 1033
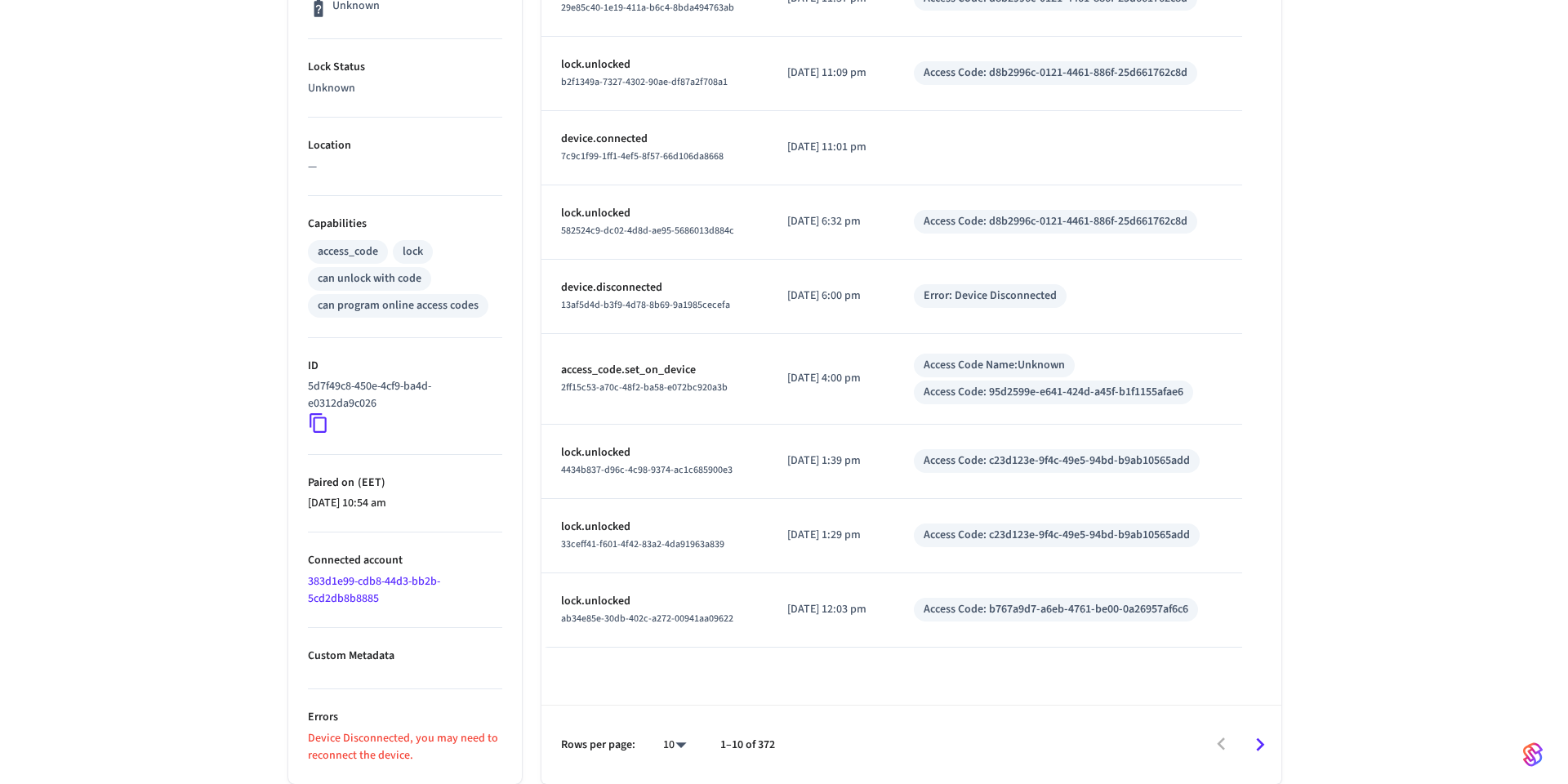
scroll to position [0, 0]
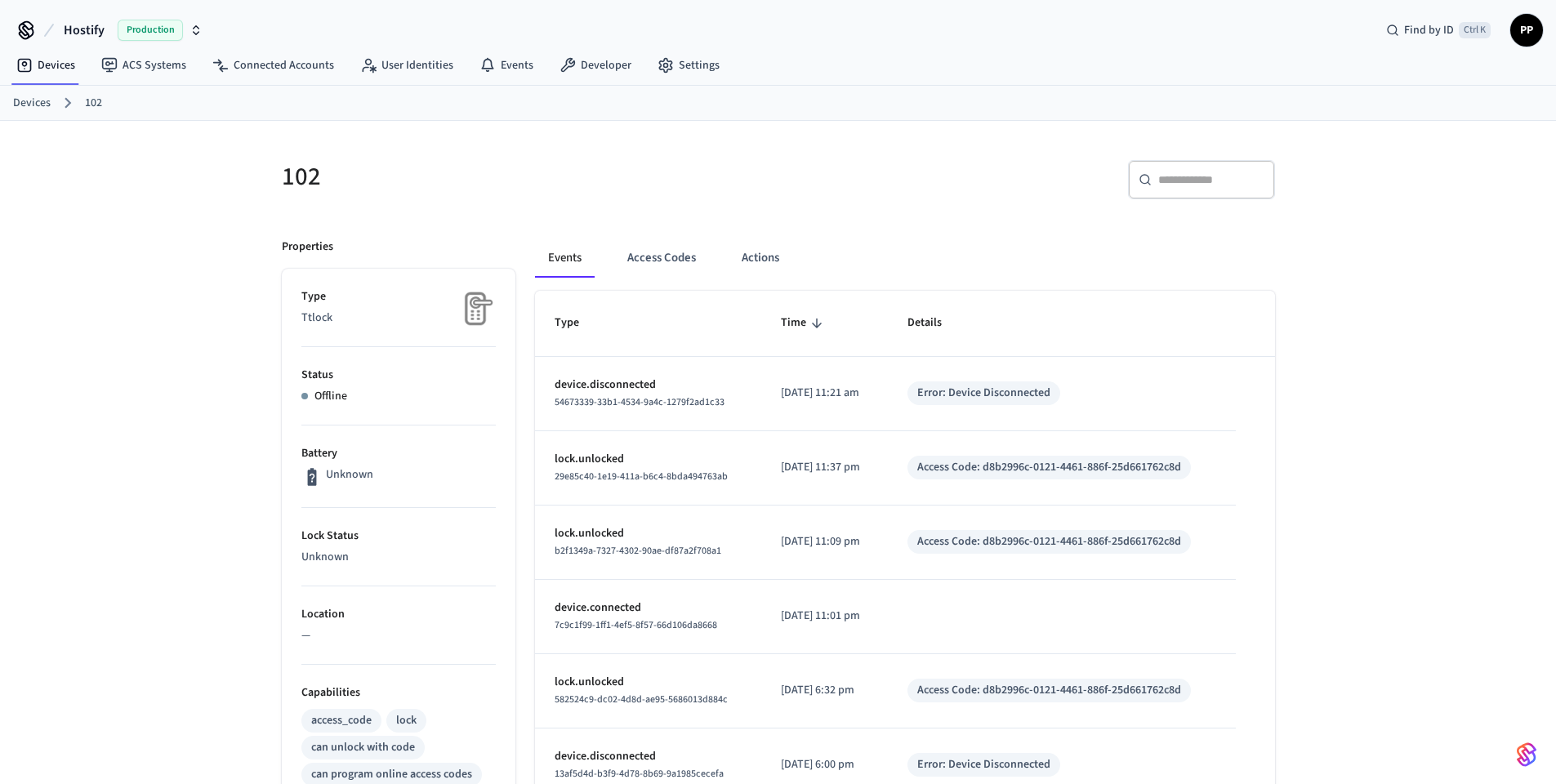
click at [28, 107] on link "Devices" at bounding box center [32, 102] width 37 height 17
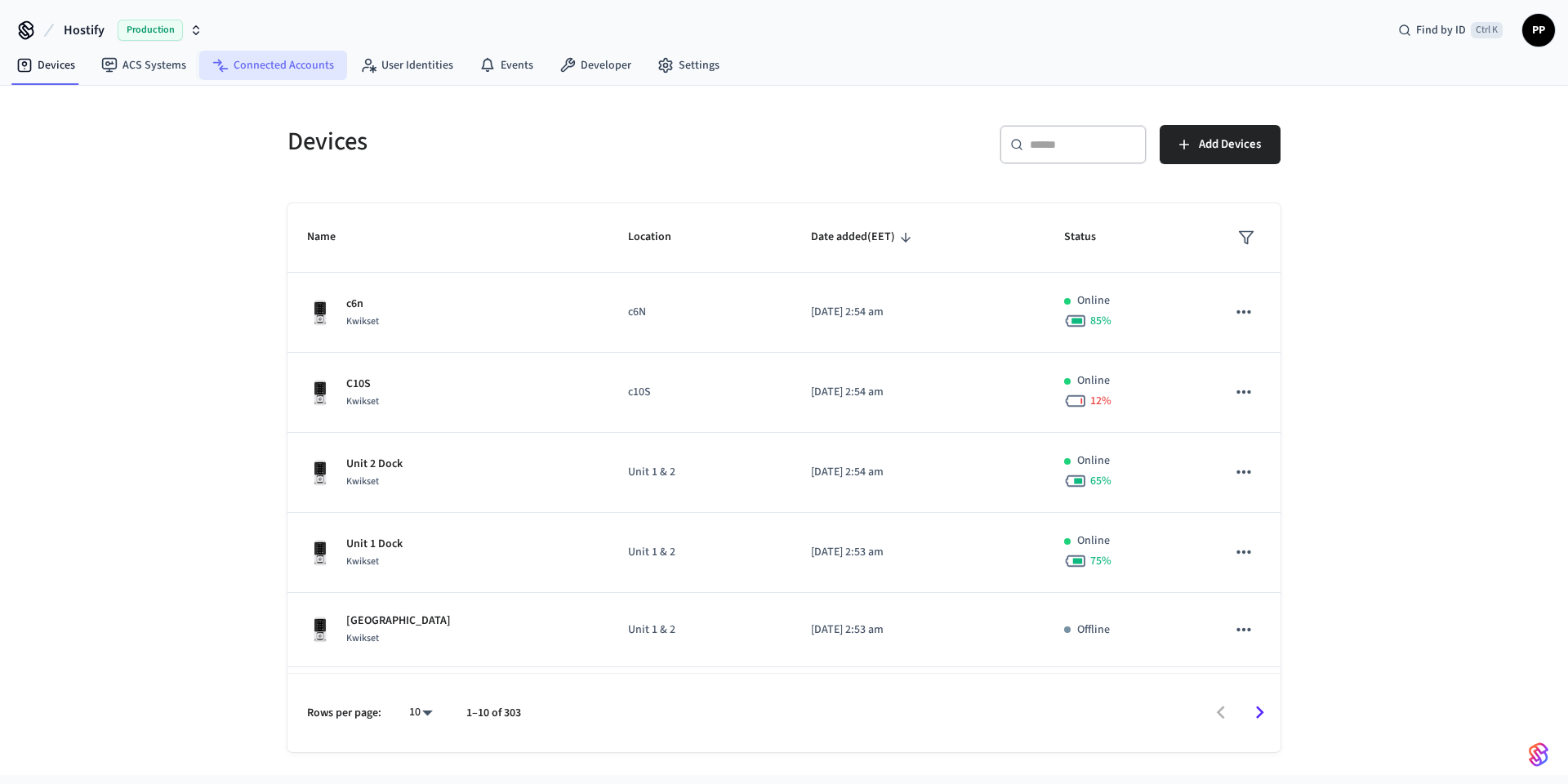
click at [255, 69] on link "Connected Accounts" at bounding box center [274, 65] width 148 height 29
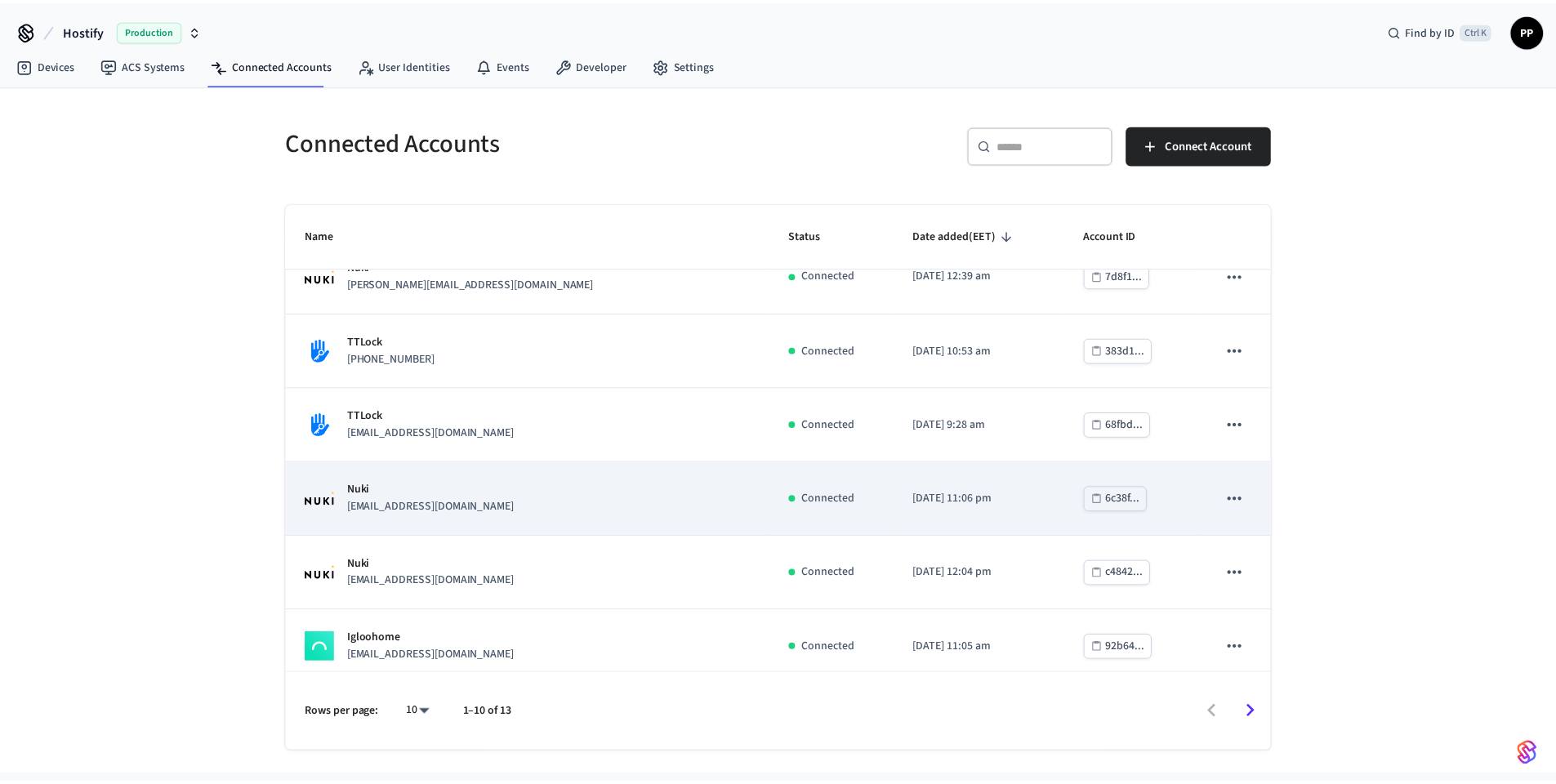
scroll to position [340, 0]
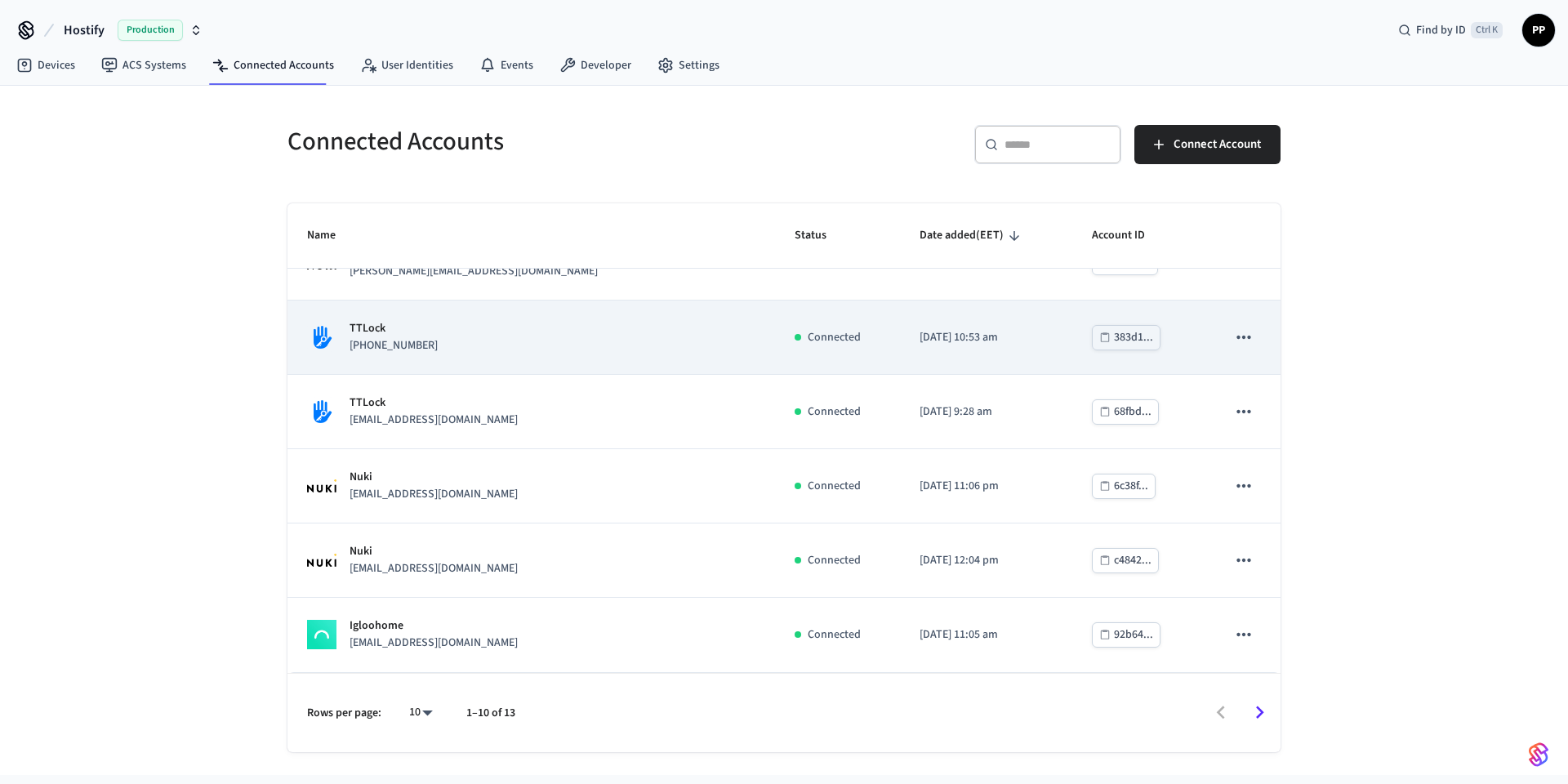
click at [447, 341] on div "TTLock [PHONE_NUMBER]" at bounding box center [531, 337] width 448 height 34
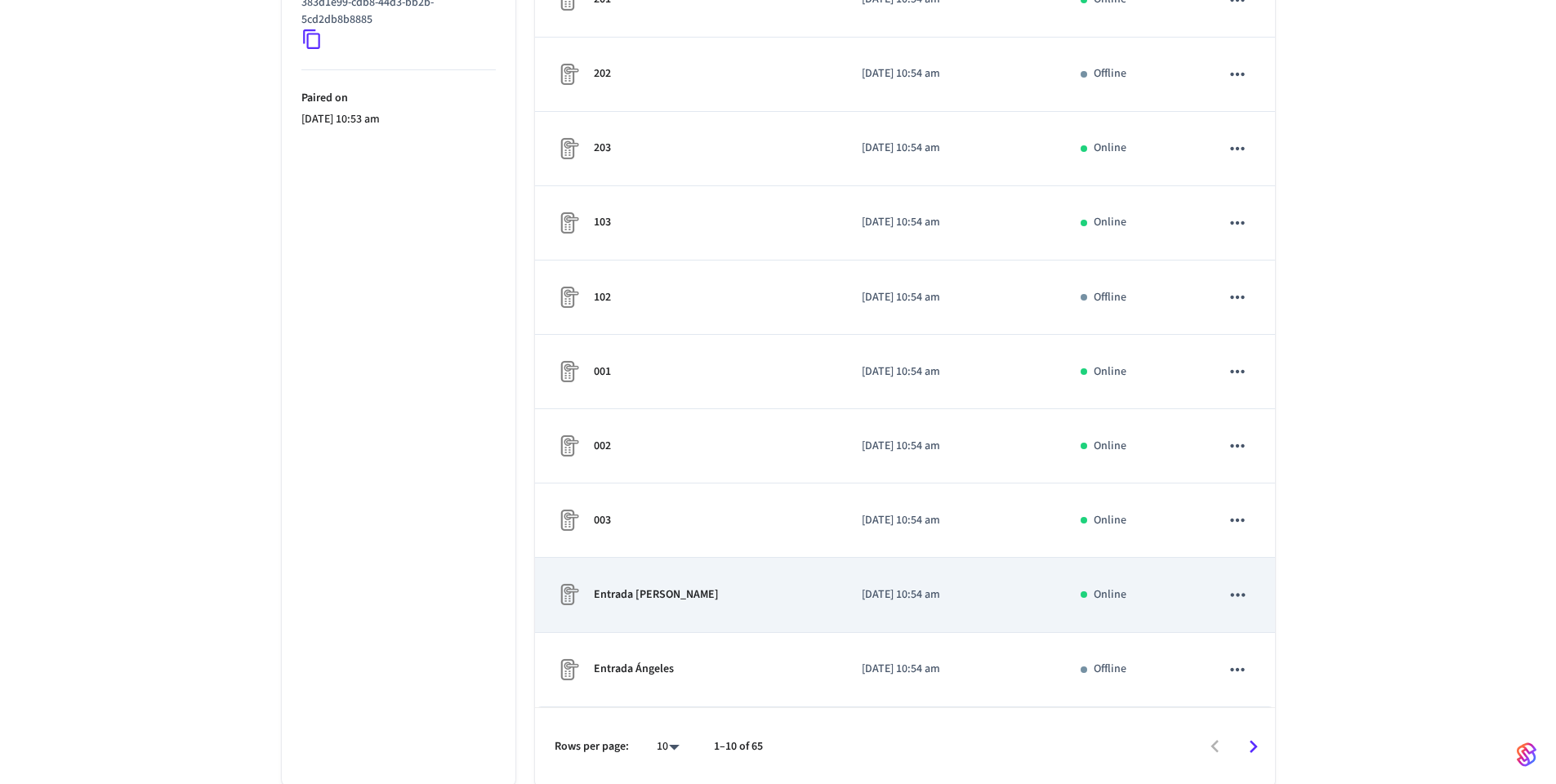
scroll to position [396, 0]
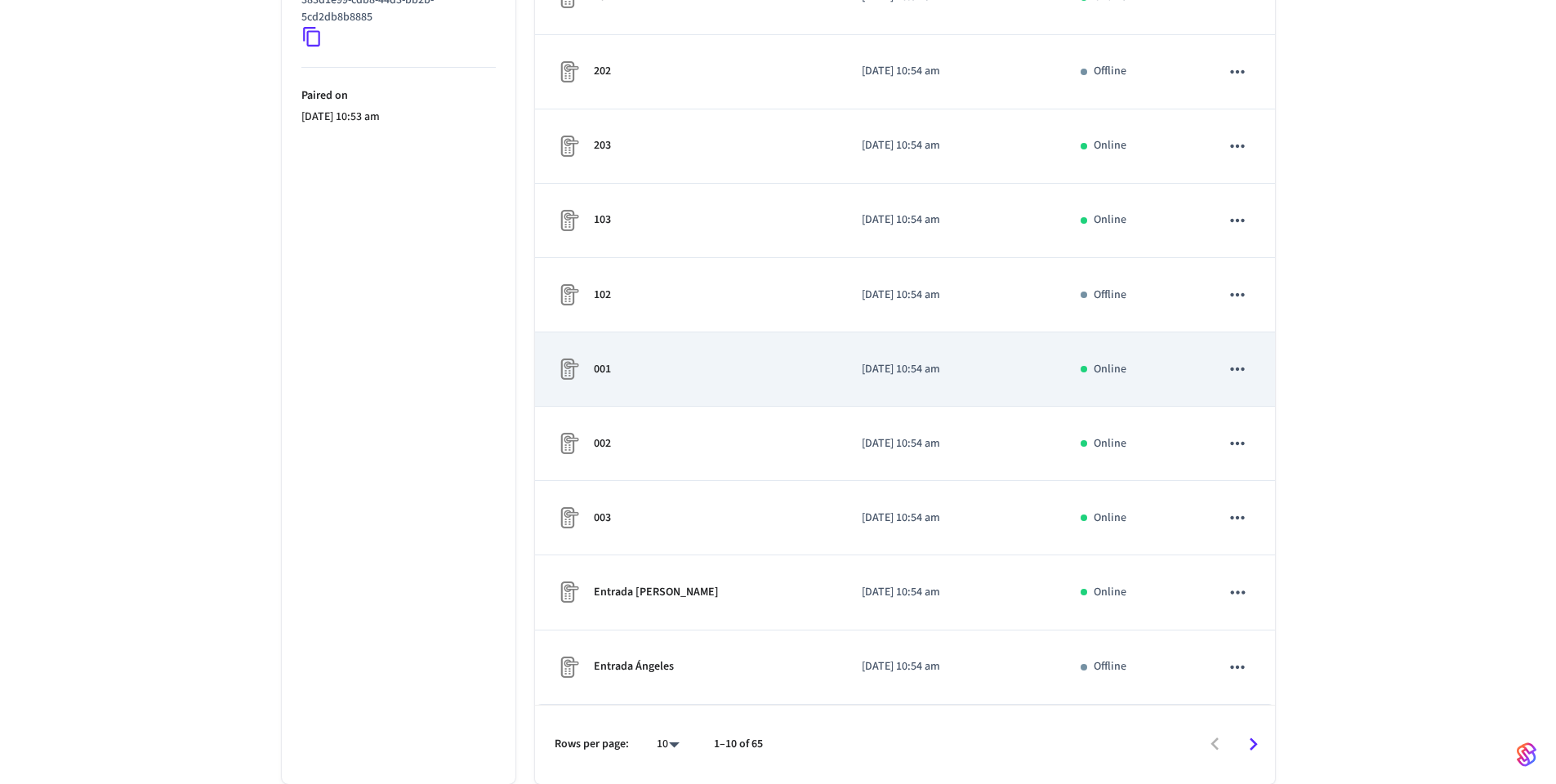
click at [971, 371] on p "[DATE] 10:54 am" at bounding box center [952, 369] width 180 height 17
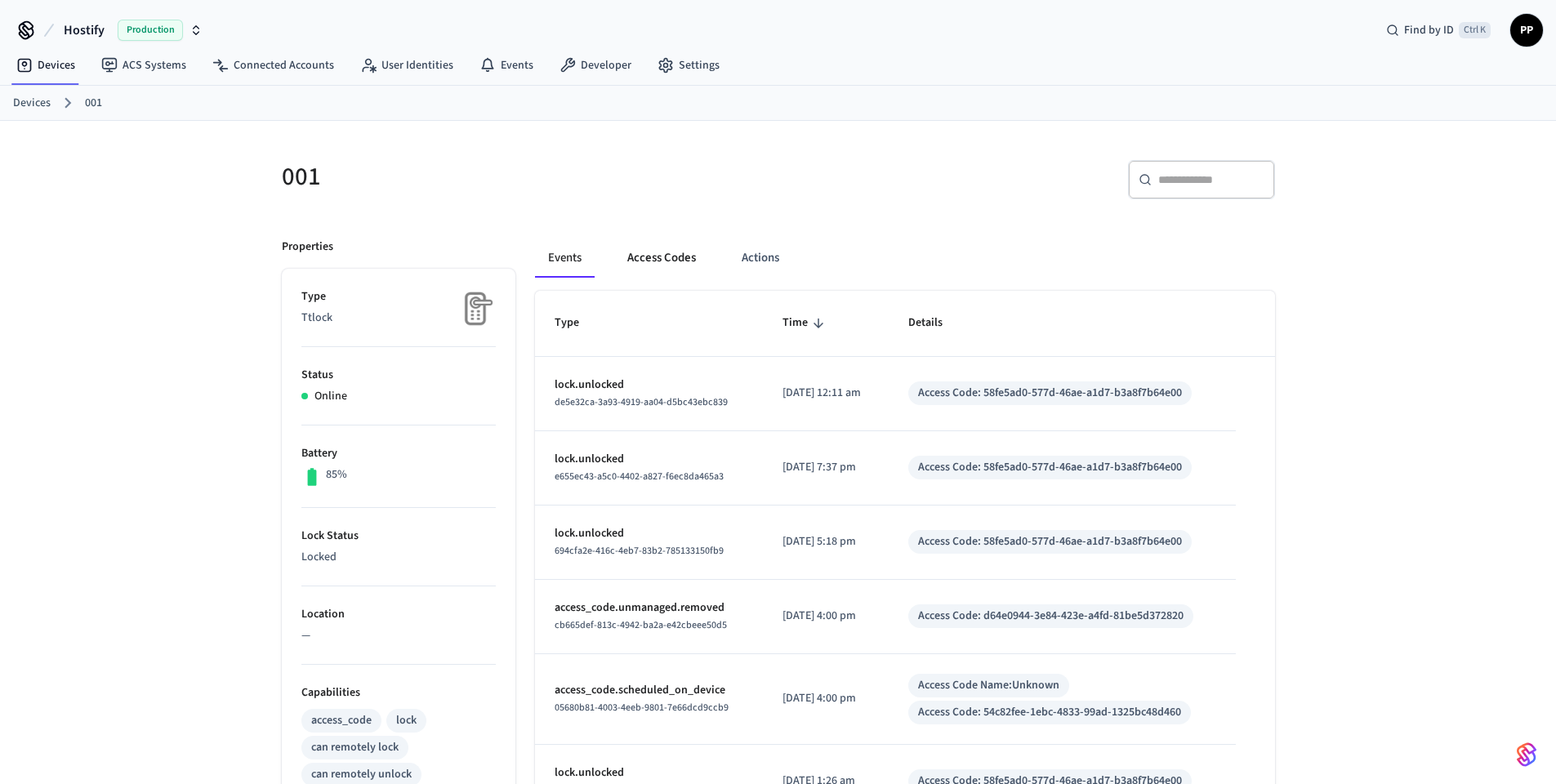
click at [666, 262] on button "Access Codes" at bounding box center [661, 258] width 94 height 39
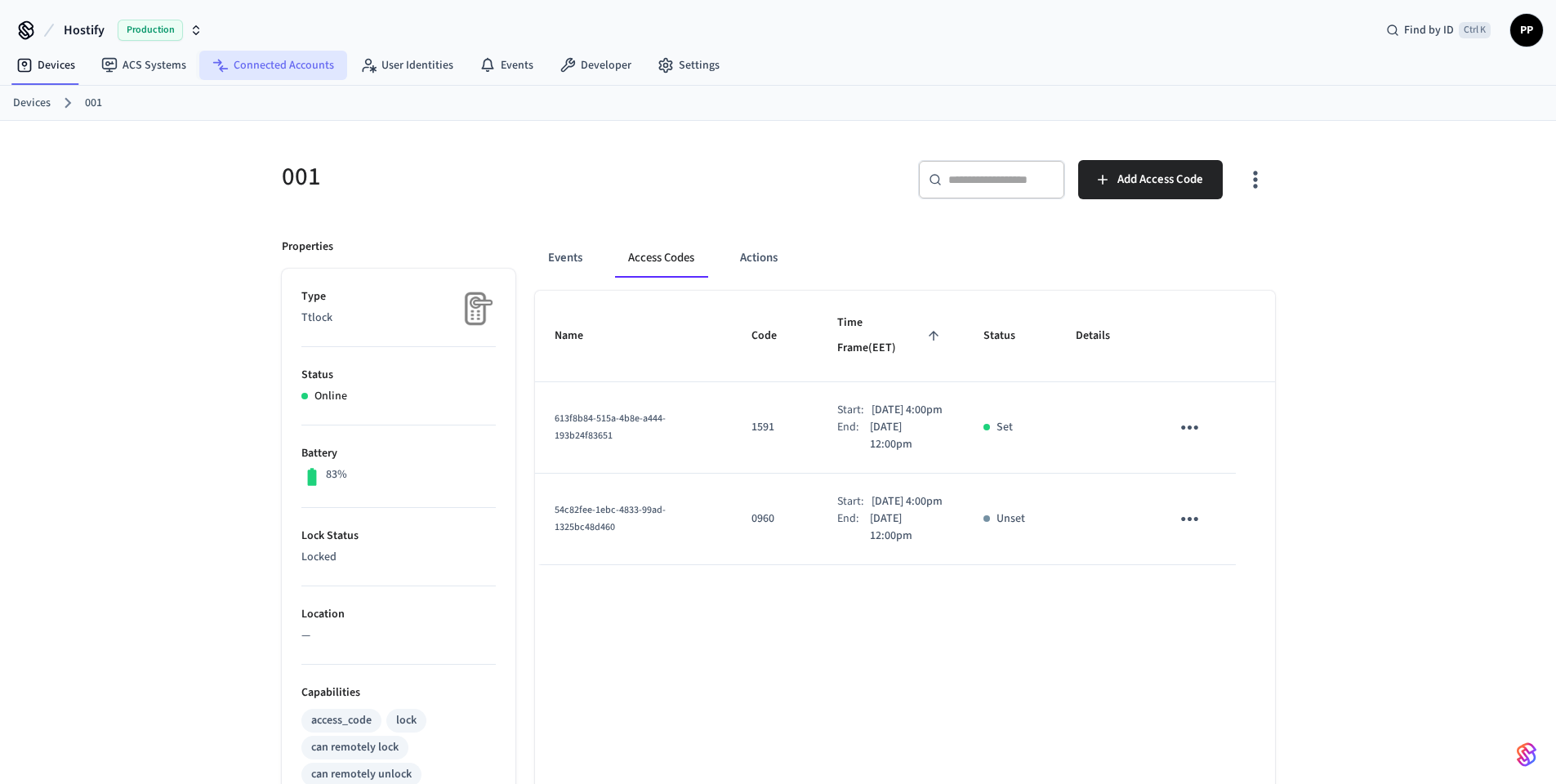
click at [247, 72] on link "Connected Accounts" at bounding box center [274, 65] width 148 height 29
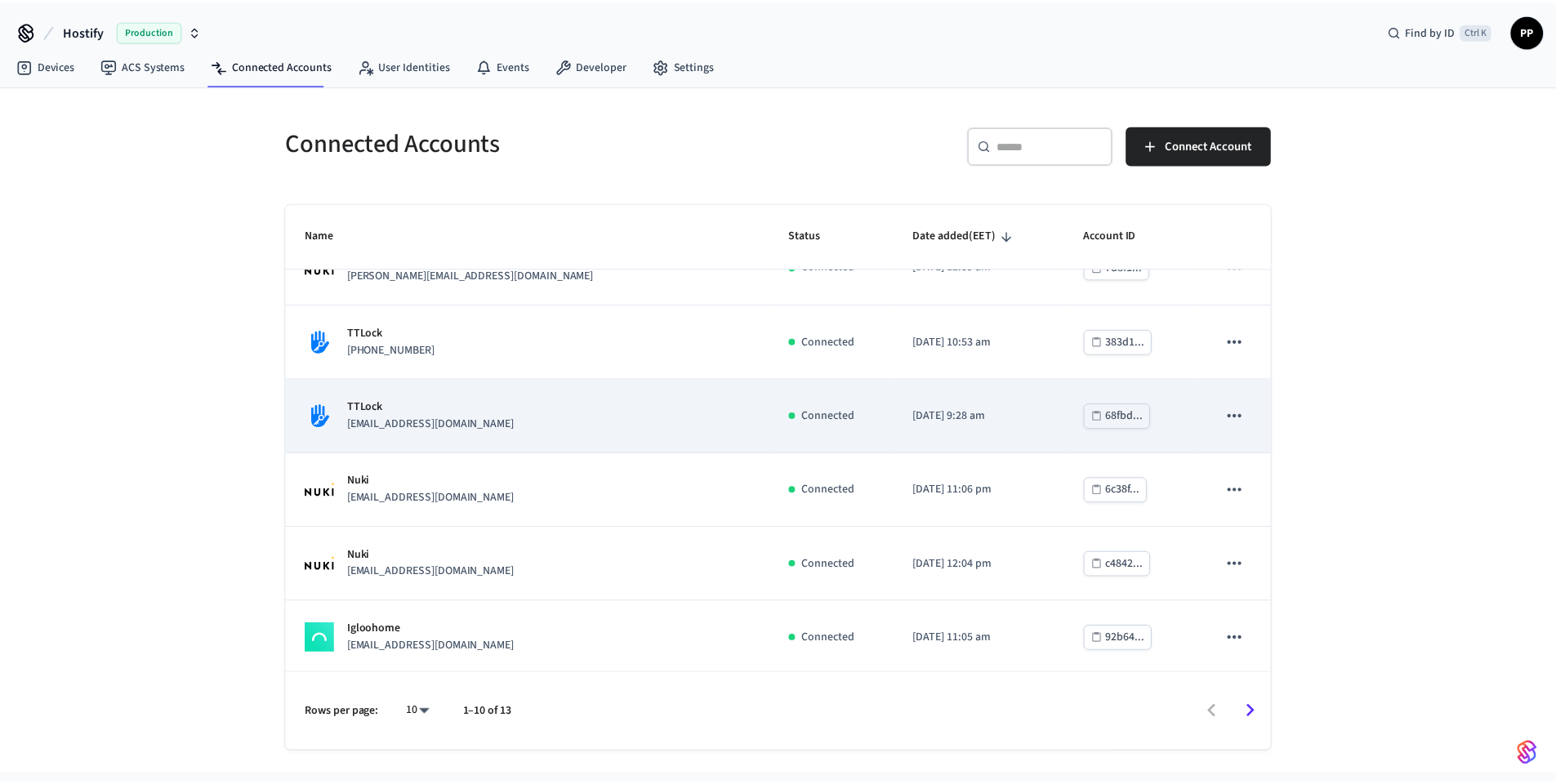
scroll to position [340, 0]
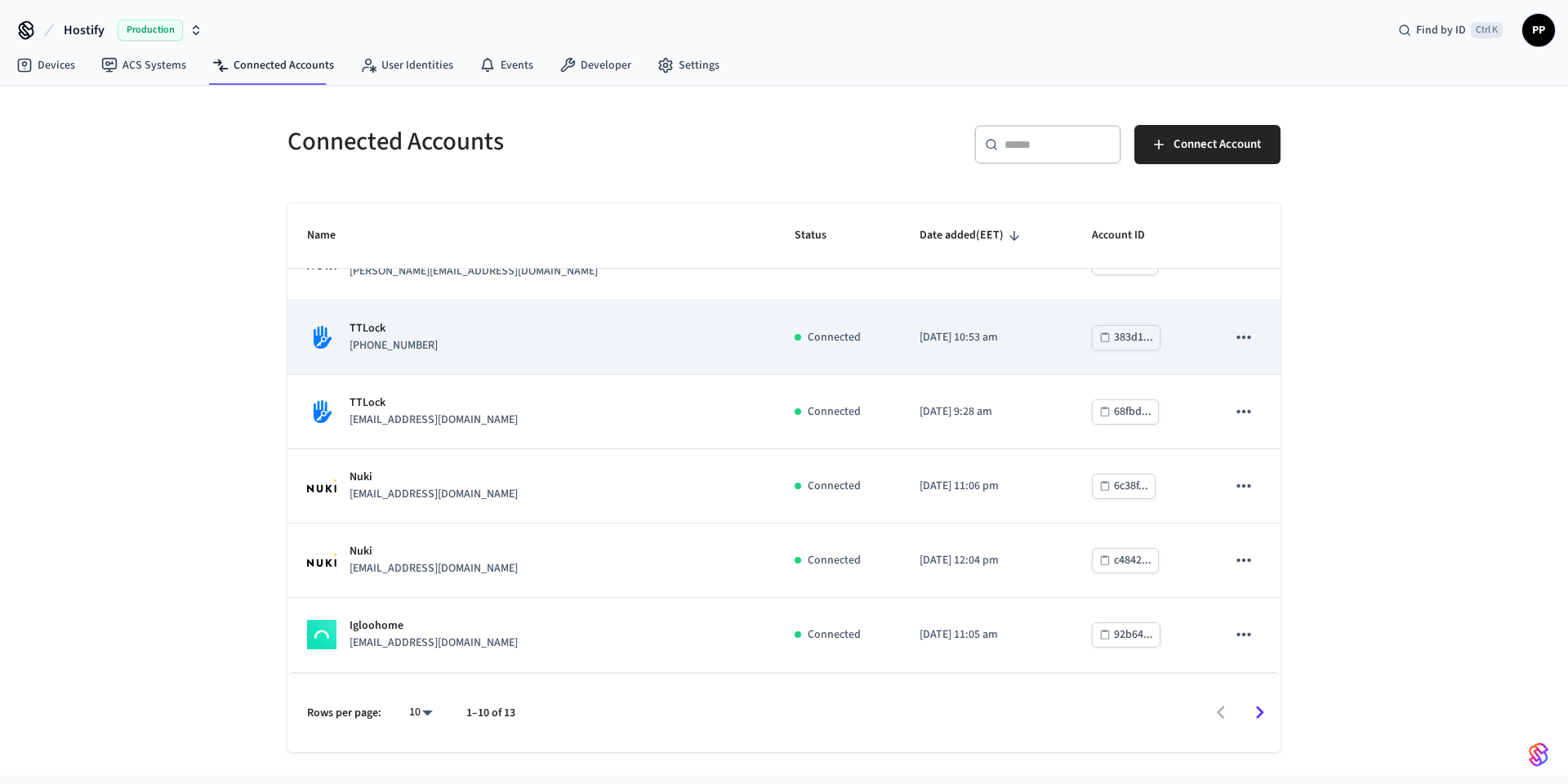
click at [464, 349] on div "TTLock [PHONE_NUMBER]" at bounding box center [531, 337] width 448 height 34
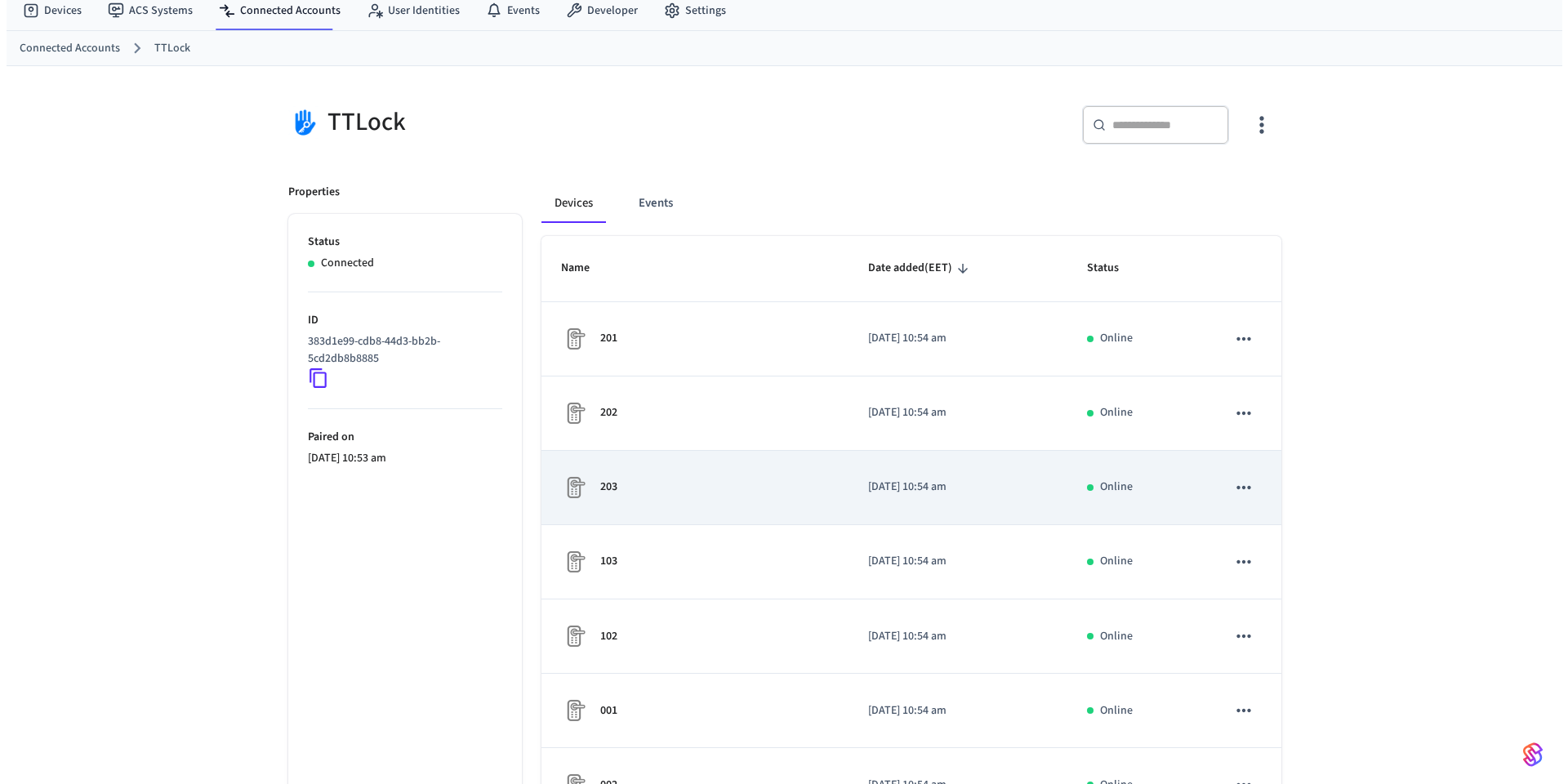
scroll to position [396, 0]
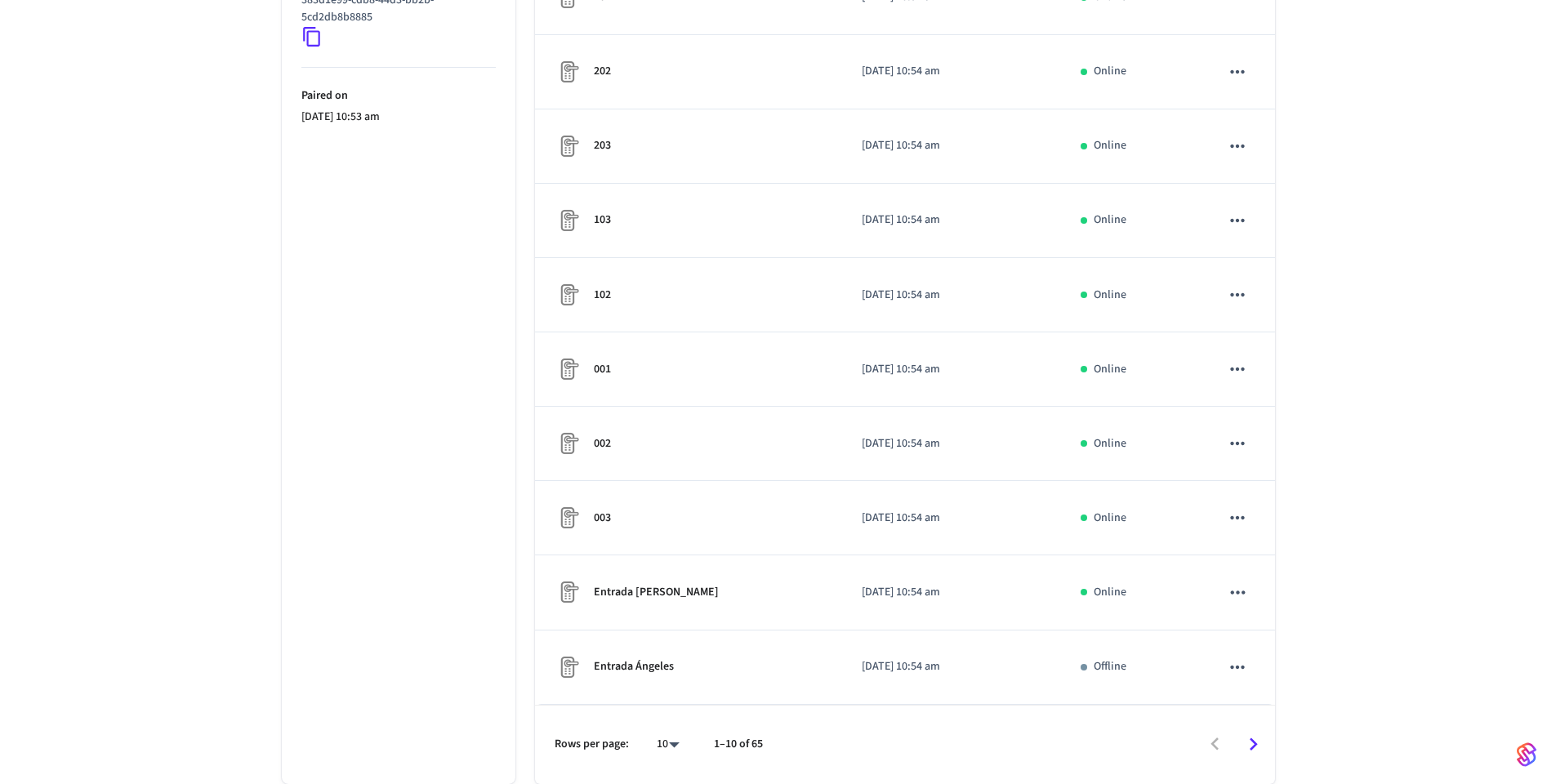
click at [665, 742] on body "Hostify Production Find by ID Ctrl K PP Devices ACS Systems Connected Accounts …" at bounding box center [778, 194] width 1556 height 1180
click at [666, 728] on li "All" at bounding box center [661, 736] width 44 height 44
type input "**"
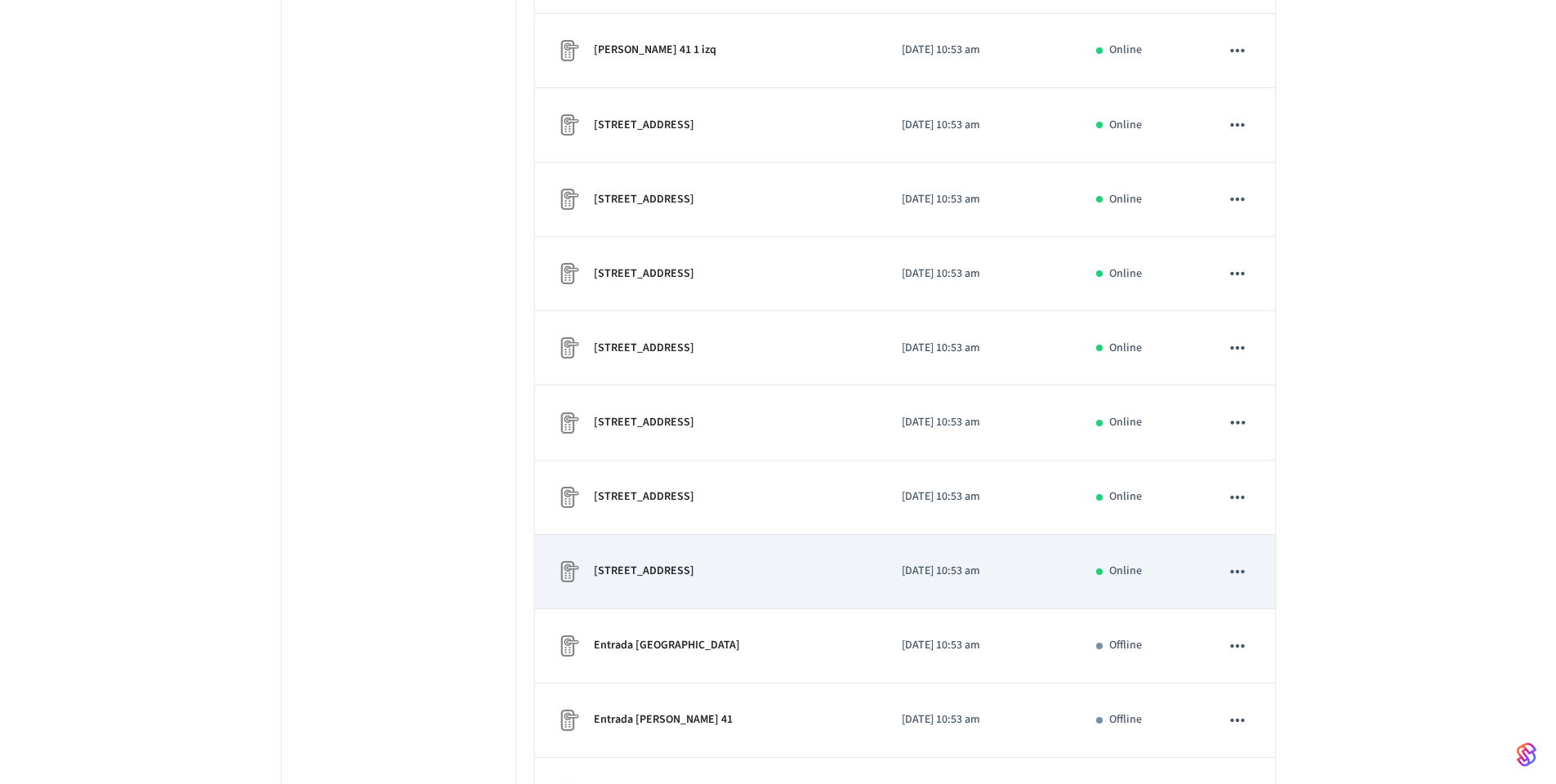
scroll to position [3312, 0]
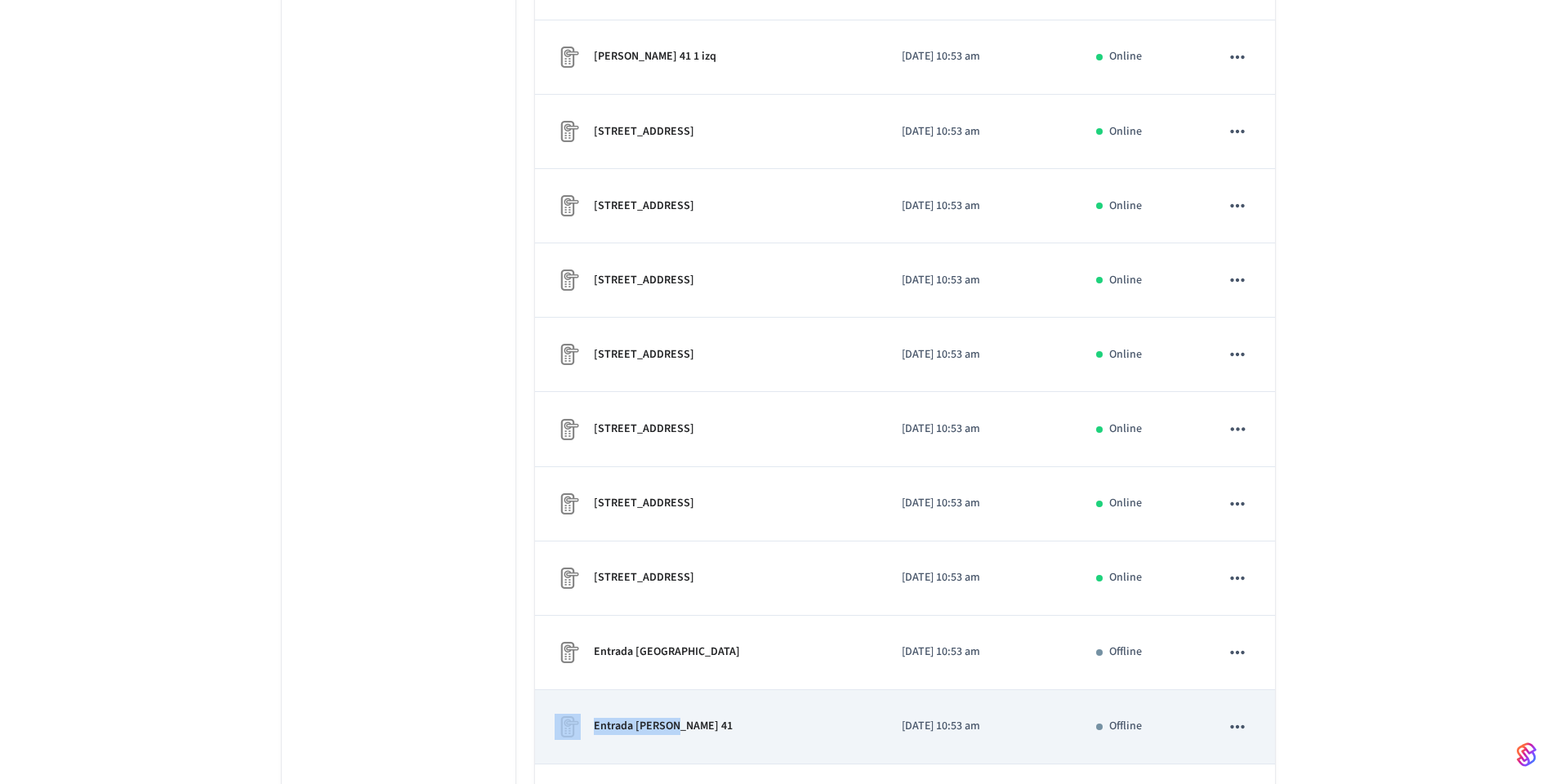
copy div "Entrada Rodrigo"
drag, startPoint x: 621, startPoint y: 728, endPoint x: 673, endPoint y: 731, distance: 52.1
click at [673, 731] on div "Entrada [PERSON_NAME] 41" at bounding box center [708, 726] width 307 height 26
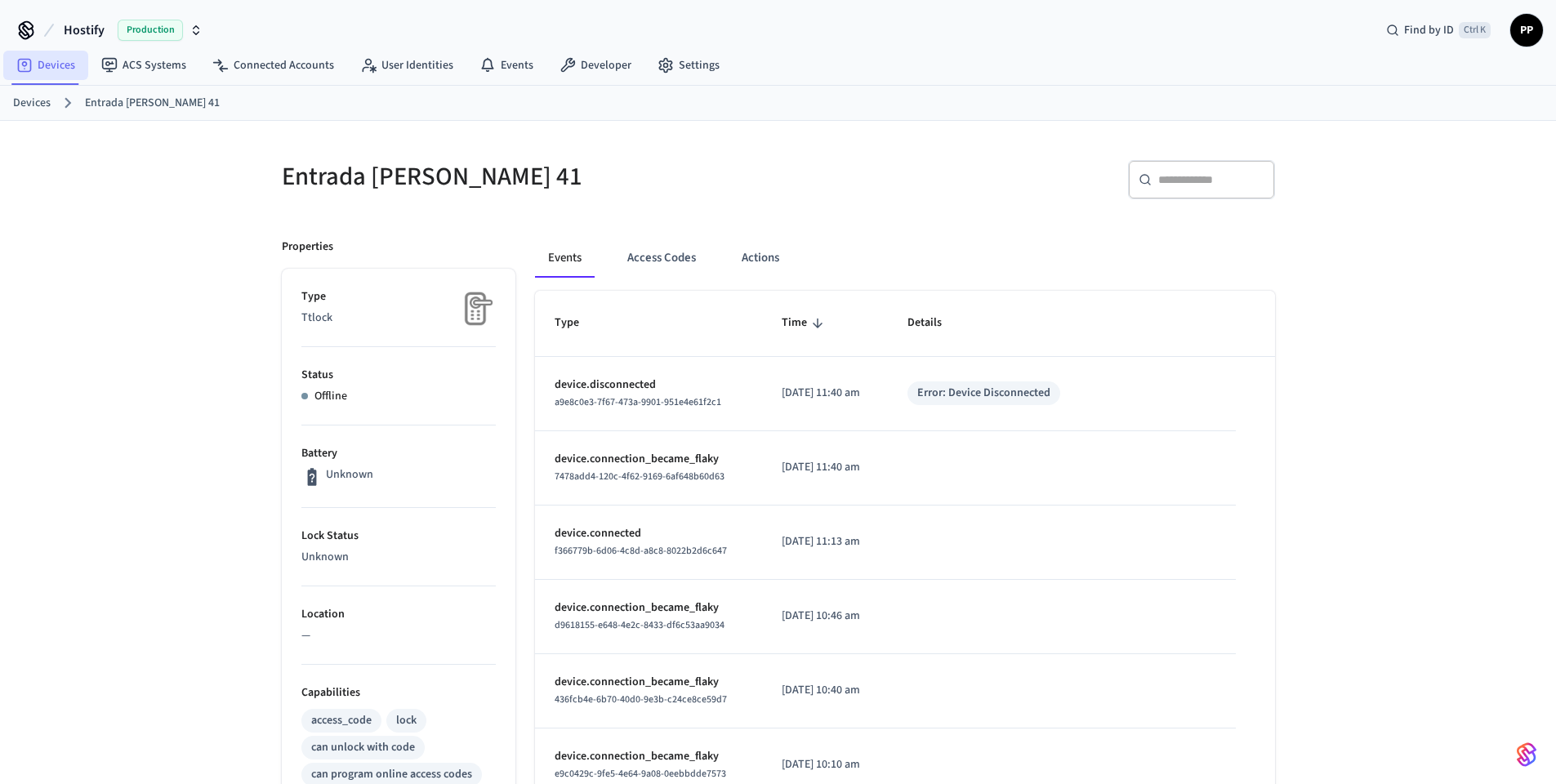
click at [50, 65] on link "Devices" at bounding box center [45, 65] width 85 height 29
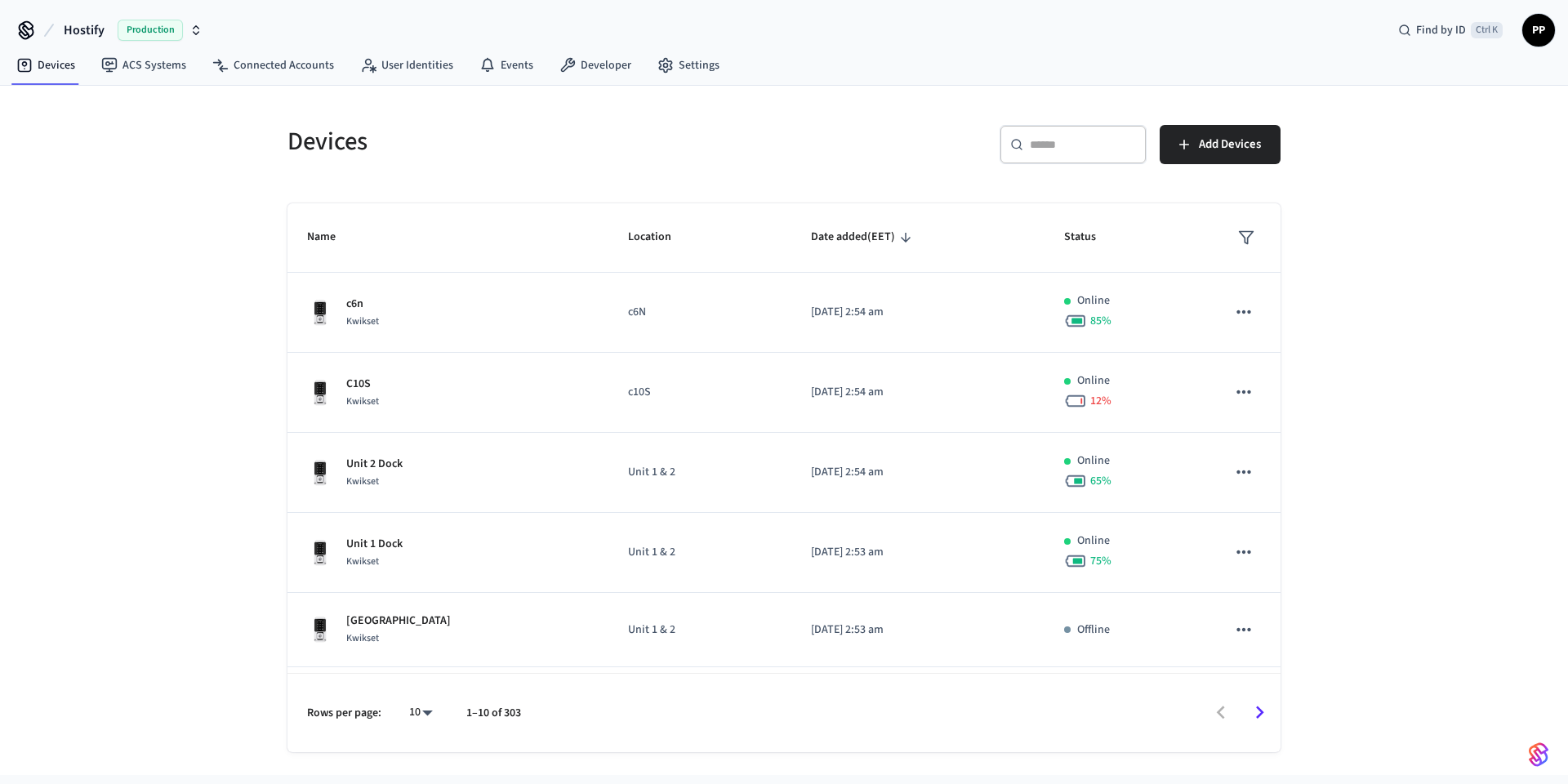
click at [1056, 148] on input "text" at bounding box center [1083, 144] width 106 height 16
paste input "**********"
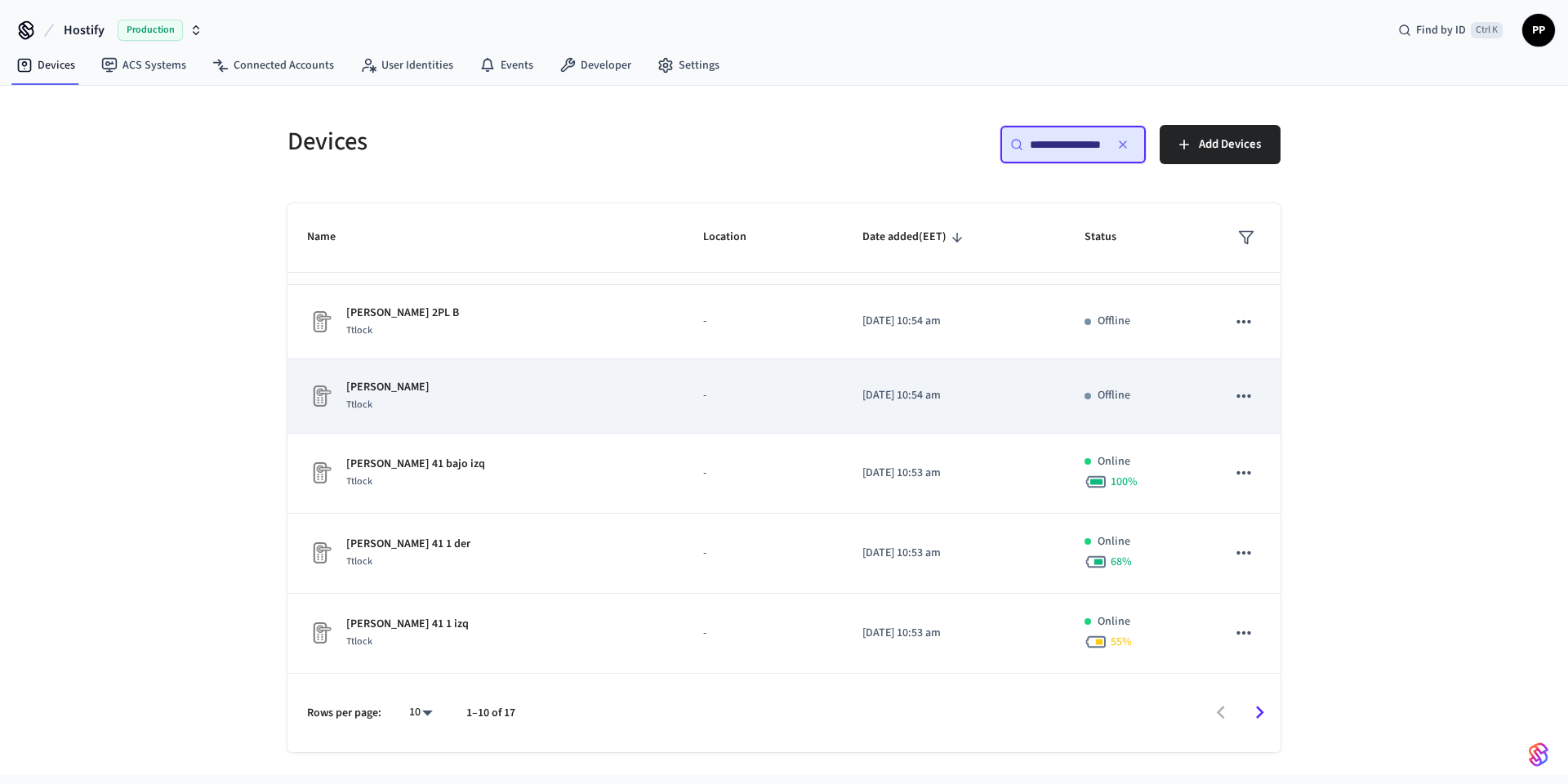
scroll to position [361, 0]
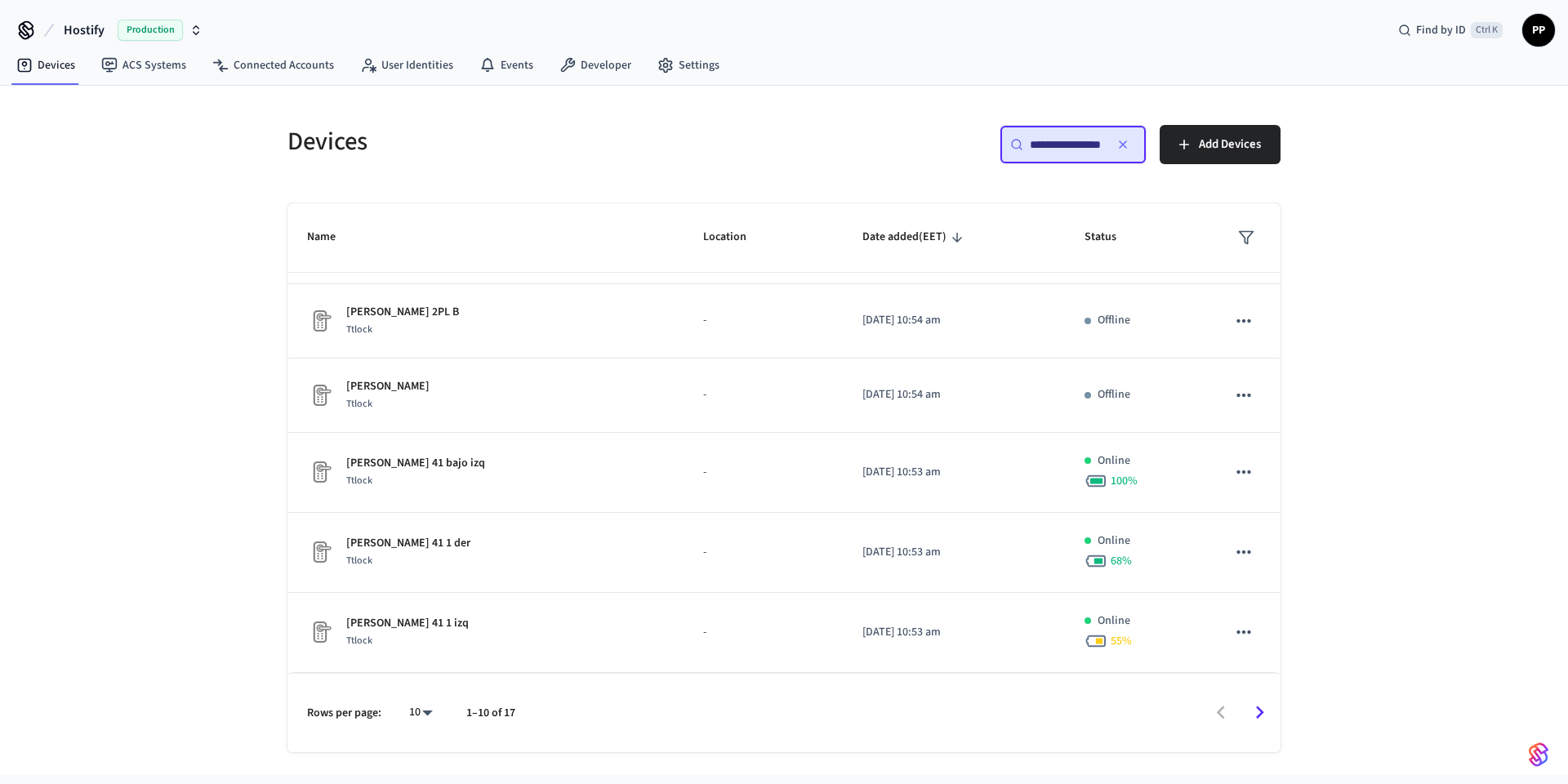
type input "**********"
click at [423, 715] on body "**********" at bounding box center [784, 388] width 1568 height 775
click at [415, 733] on li "All" at bounding box center [415, 736] width 44 height 44
type input "**"
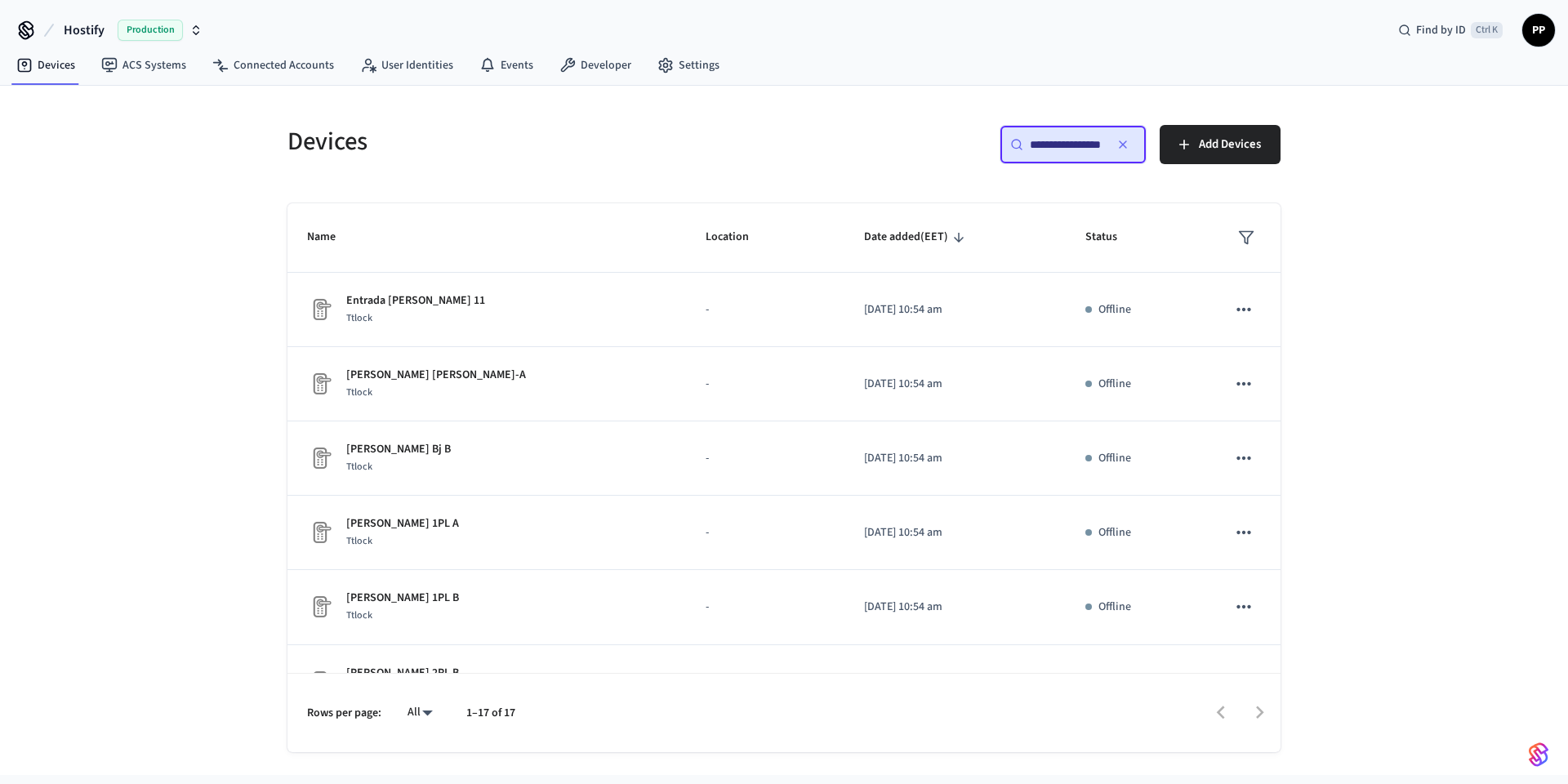
click at [1466, 439] on div "**********" at bounding box center [784, 429] width 1568 height 689
click at [264, 62] on link "Connected Accounts" at bounding box center [274, 65] width 148 height 29
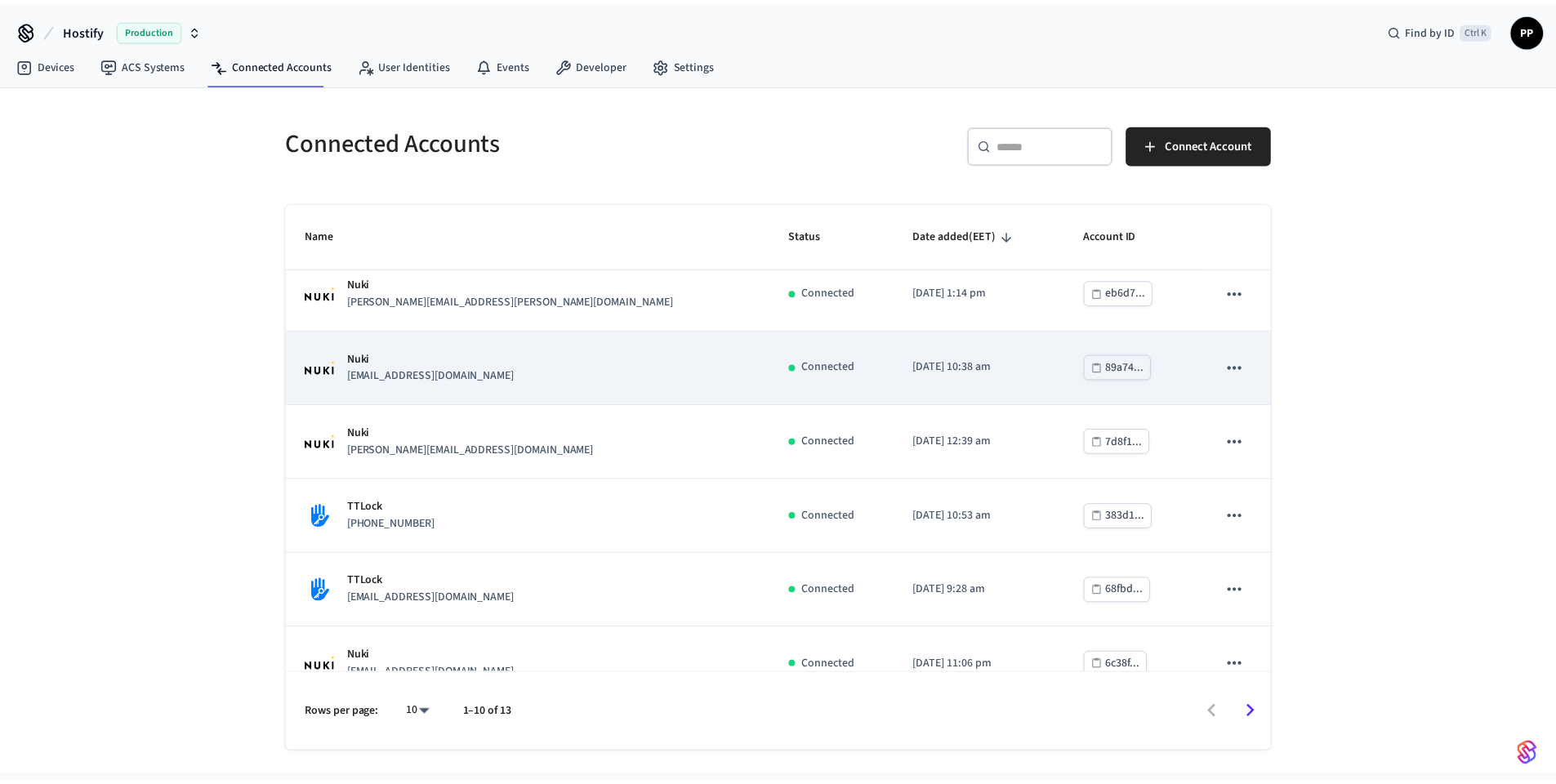
scroll to position [196, 0]
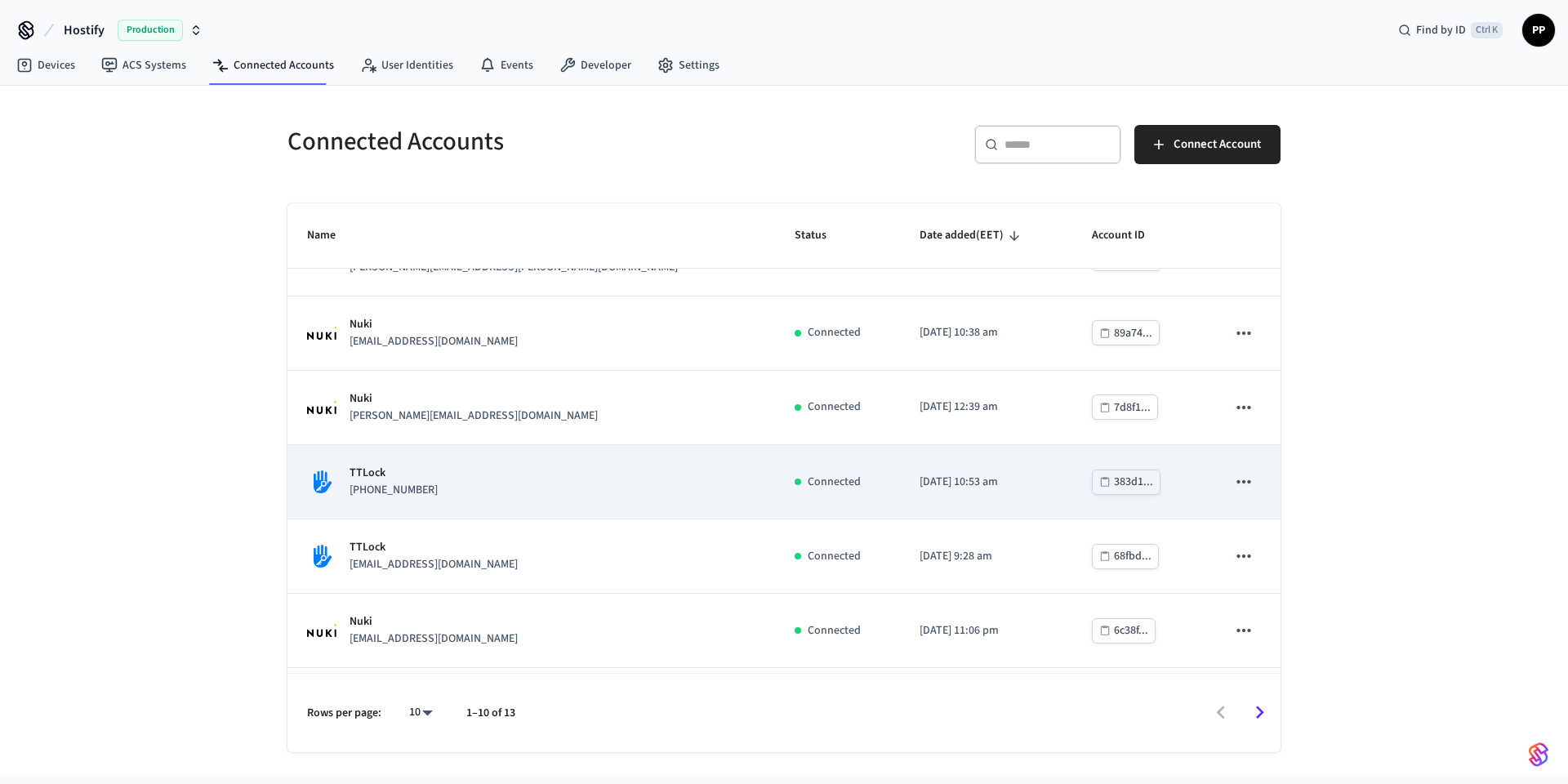
click at [437, 498] on div "TTLock [PHONE_NUMBER]" at bounding box center [531, 481] width 448 height 34
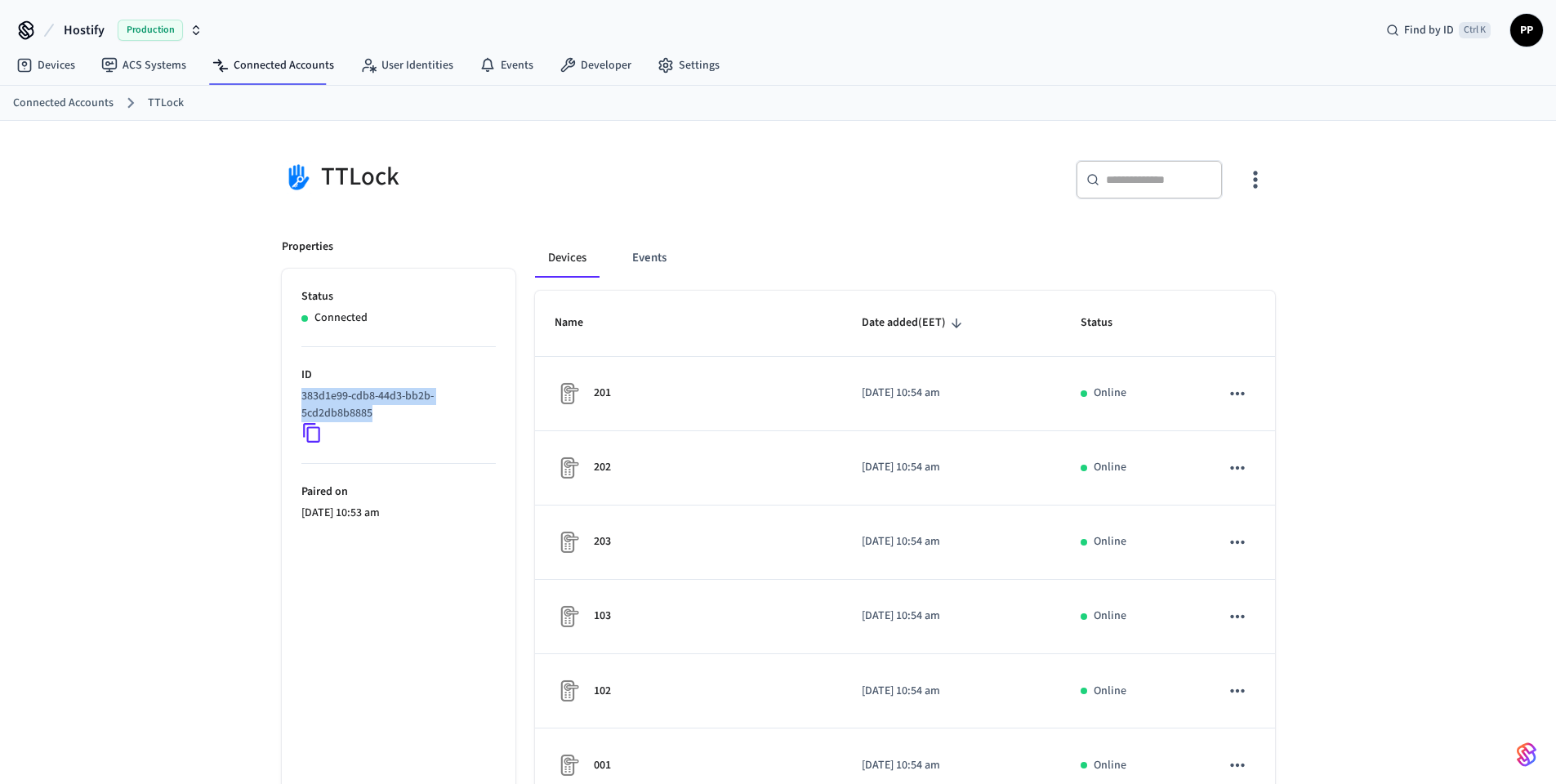
drag, startPoint x: 381, startPoint y: 405, endPoint x: 299, endPoint y: 394, distance: 82.7
click at [299, 394] on ul "Status Connected ID 383d1e99-cdb8-44d3-bb2b-5cd2db8b8885 Paired on 2025/08/13 a…" at bounding box center [398, 723] width 233 height 911
click at [311, 435] on icon at bounding box center [312, 433] width 21 height 21
click at [246, 421] on div "TTLock ​ ​ Properties Status Connected ID 383d1e99-cdb8-44d3-bb2b-5cd2db8b8885 …" at bounding box center [778, 650] width 1556 height 1059
click at [1372, 399] on div "TTLock ​ ​ Properties Status Connected ID 383d1e99-cdb8-44d3-bb2b-5cd2db8b8885 …" at bounding box center [778, 650] width 1556 height 1059
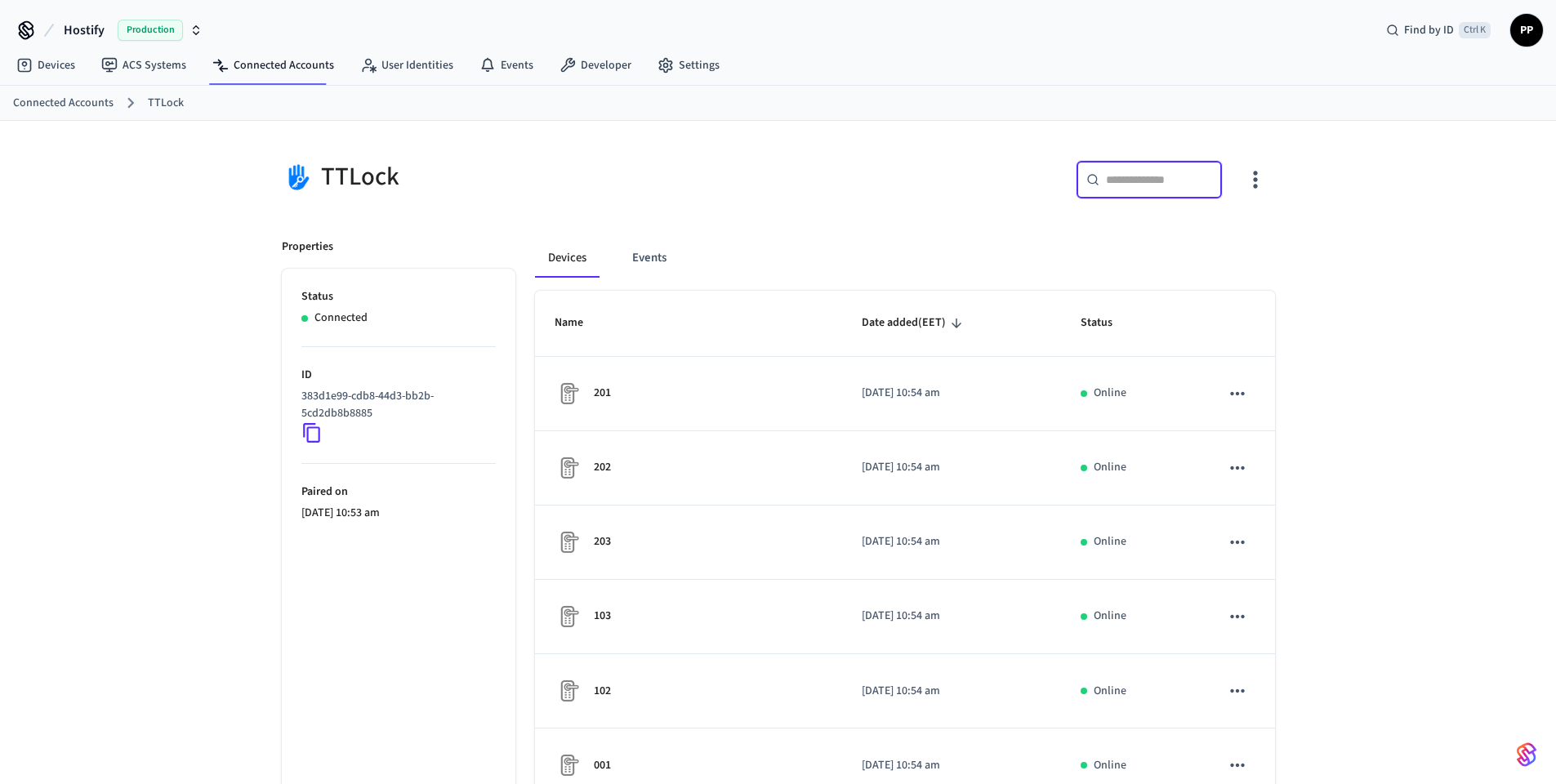
click at [1137, 175] on input "text" at bounding box center [1159, 179] width 106 height 16
paste input "**********"
type input "**********"
paste input "**********"
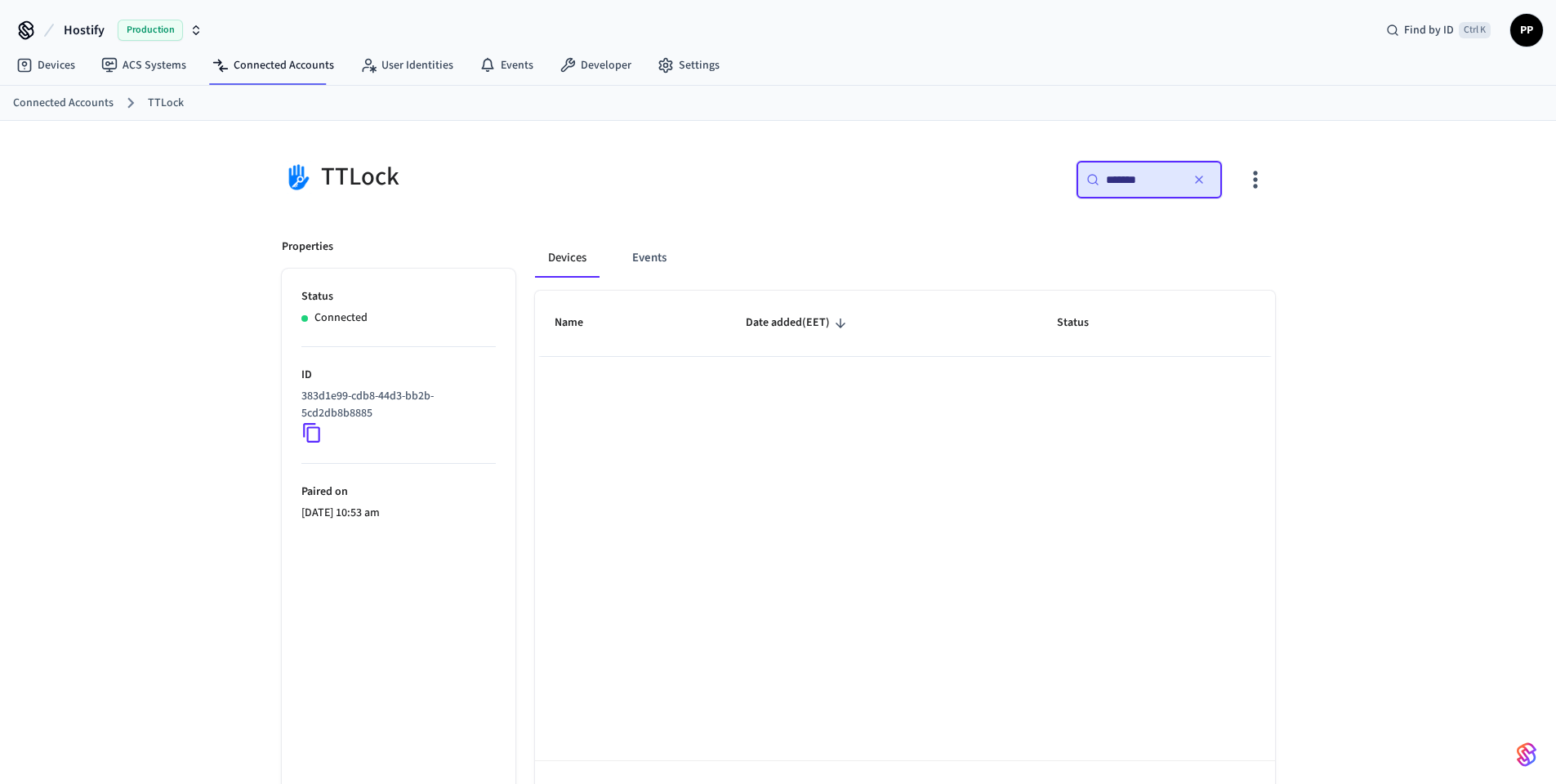
type input "*******"
click at [1166, 171] on div "​ ******* ​" at bounding box center [1149, 180] width 147 height 39
drag, startPoint x: 1174, startPoint y: 180, endPoint x: 1009, endPoint y: 165, distance: 165.7
click at [1010, 165] on div "​ ******* ​" at bounding box center [1031, 186] width 487 height 53
click at [45, 65] on link "Devices" at bounding box center [45, 65] width 85 height 29
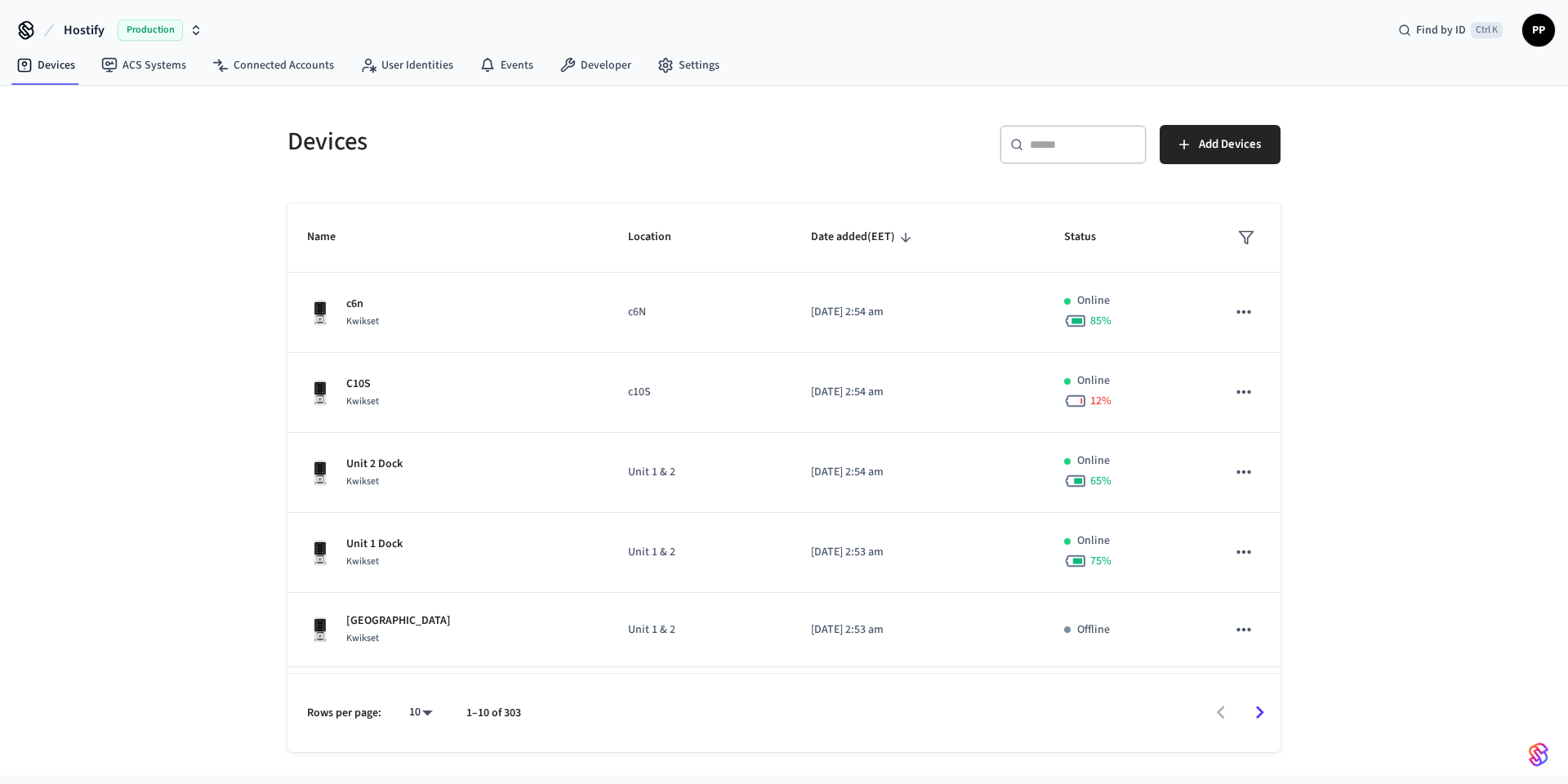
click at [1073, 157] on div "​ ​" at bounding box center [1073, 144] width 147 height 39
paste input "**********"
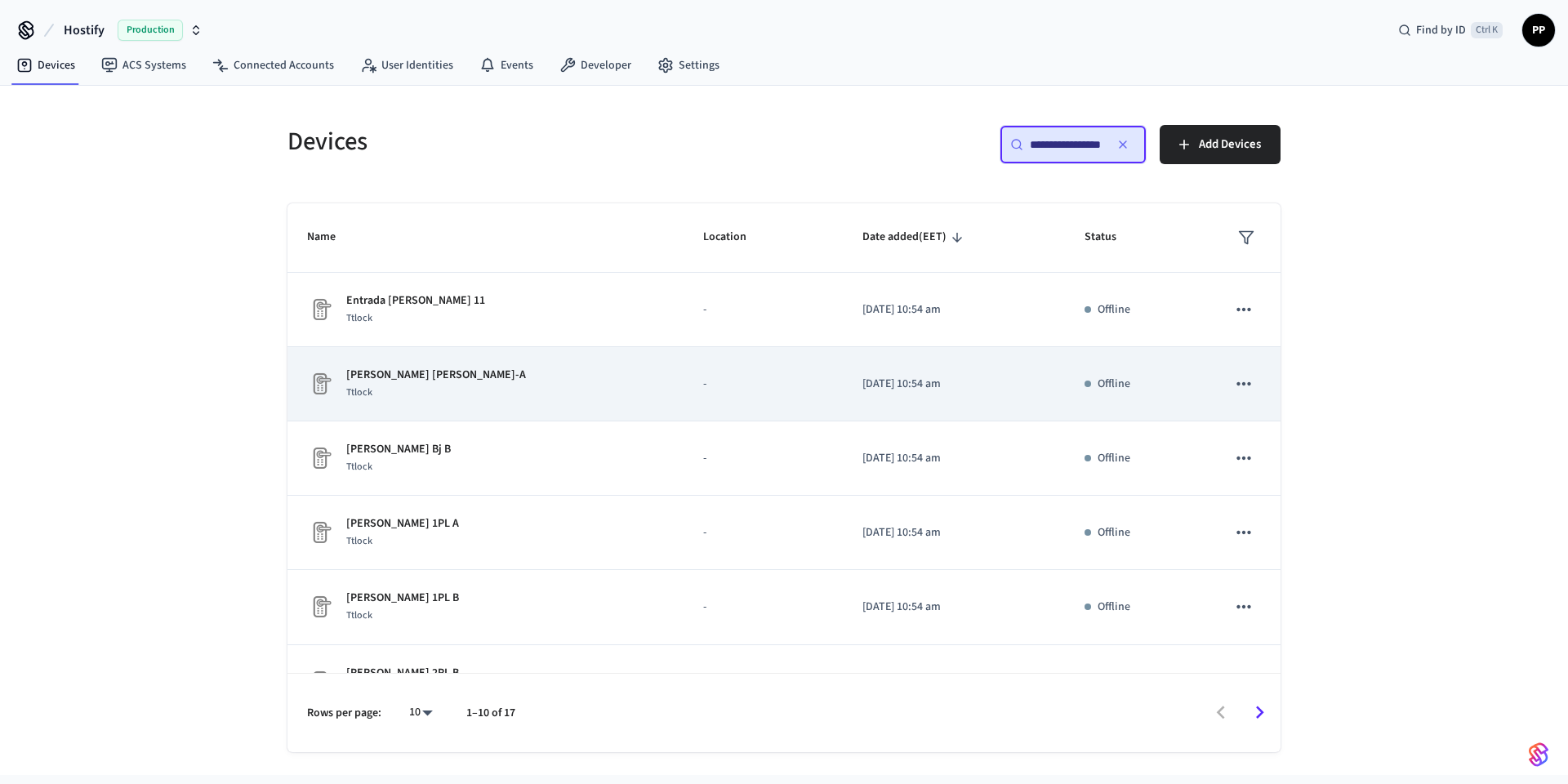
type input "**********"
drag, startPoint x: 341, startPoint y: 374, endPoint x: 429, endPoint y: 374, distance: 88.0
click at [429, 374] on div "Rodrigo de Triana Bj-A Ttlock" at bounding box center [486, 383] width 357 height 34
click at [431, 376] on p "[PERSON_NAME] [PERSON_NAME]-A" at bounding box center [437, 374] width 180 height 17
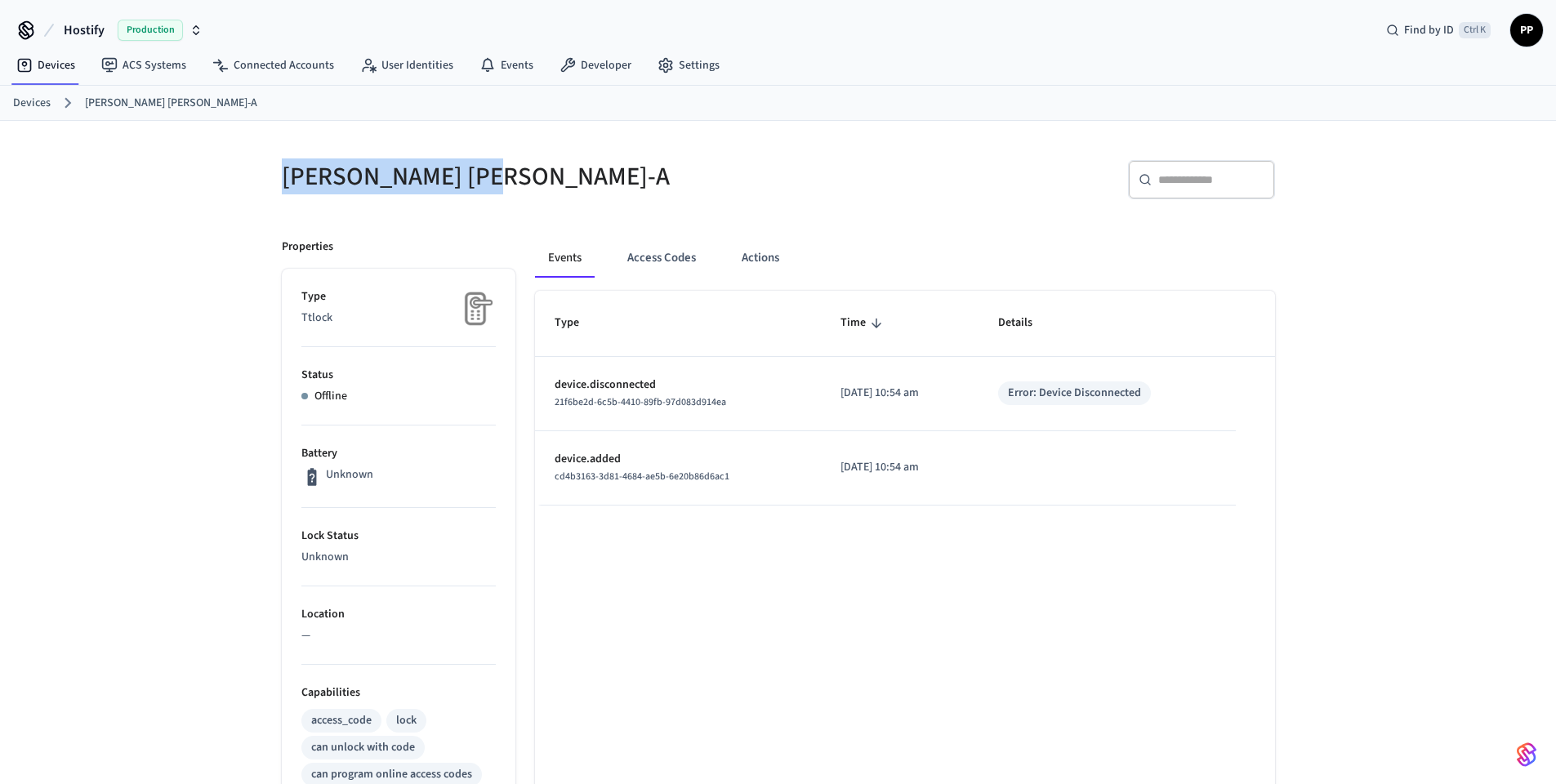
drag, startPoint x: 285, startPoint y: 175, endPoint x: 471, endPoint y: 191, distance: 186.7
click at [471, 191] on h5 "[PERSON_NAME] [PERSON_NAME]-A" at bounding box center [525, 177] width 487 height 34
copy h5 "Rodrigo de Triana"
drag, startPoint x: 1430, startPoint y: 372, endPoint x: 1421, endPoint y: 355, distance: 19.2
click at [1430, 372] on div "Rodrigo de Triana Bj-A ​ ​ Properties Type Ttlock Status Offline Battery Unknow…" at bounding box center [778, 687] width 1556 height 1131
